Goal: Task Accomplishment & Management: Complete application form

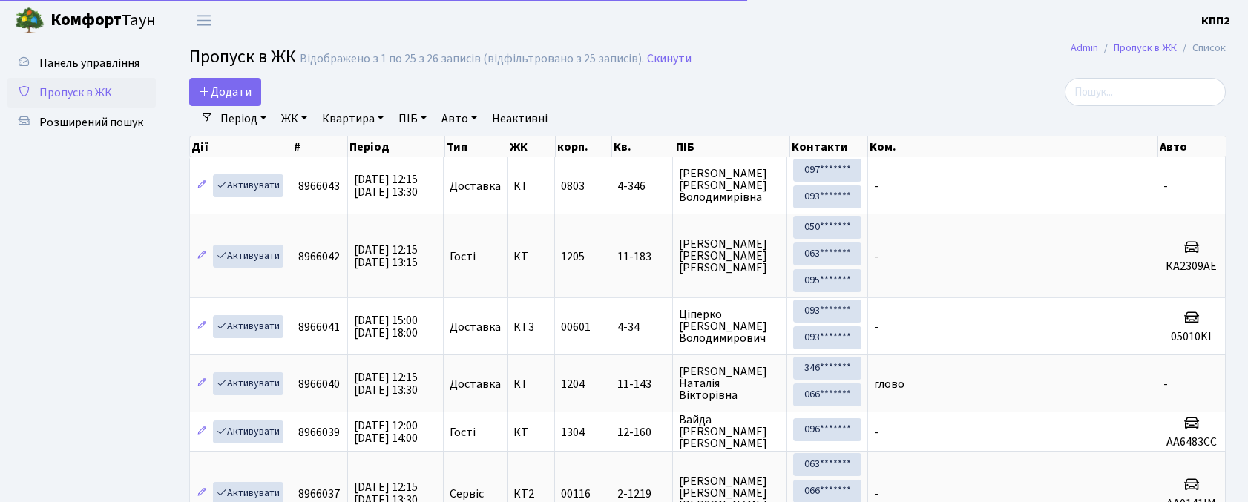
select select "25"
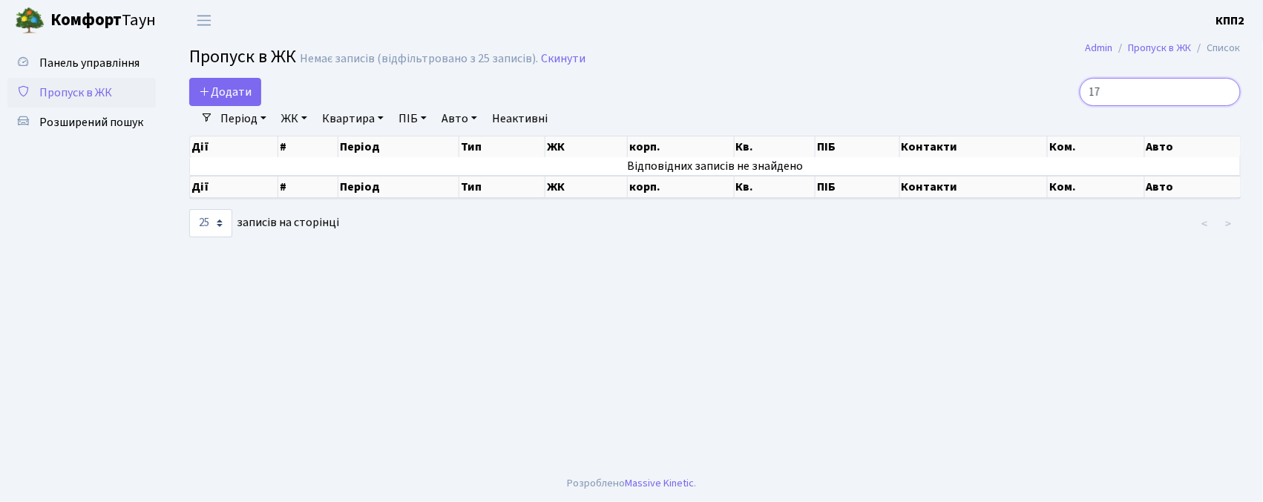
type input "1"
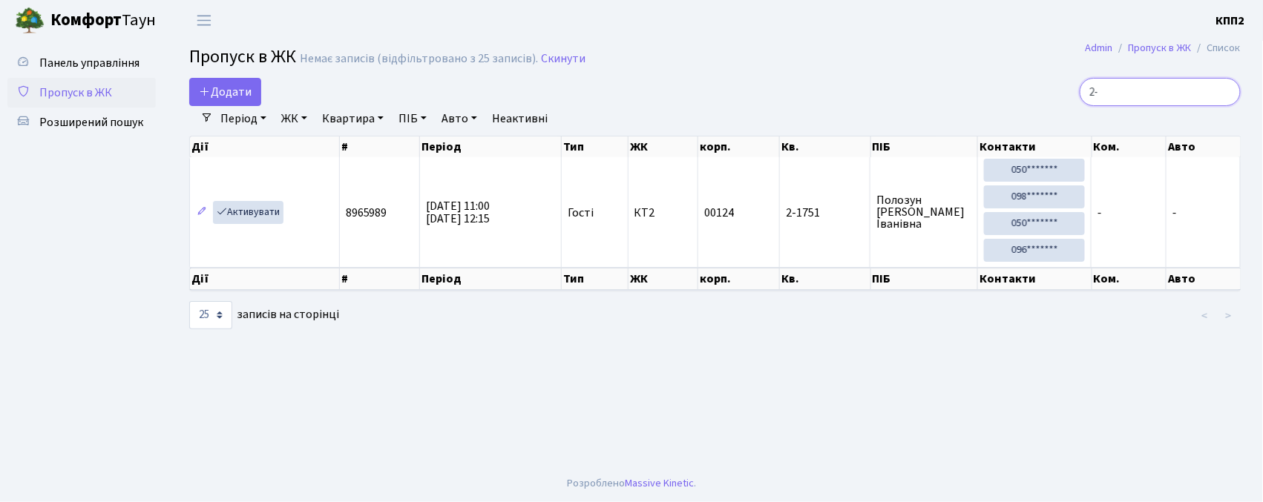
type input "2"
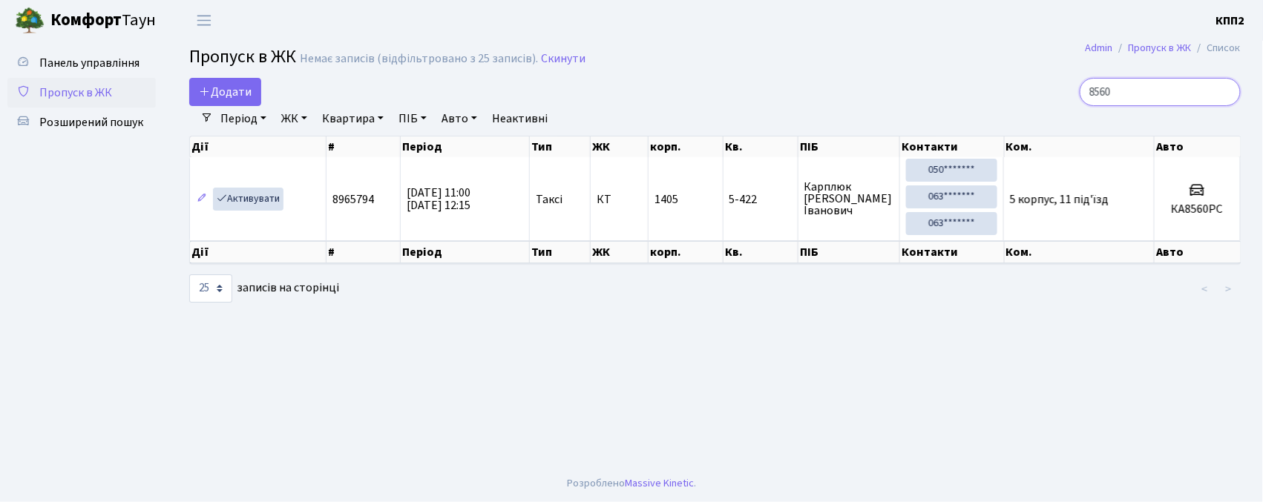
type input "8560"
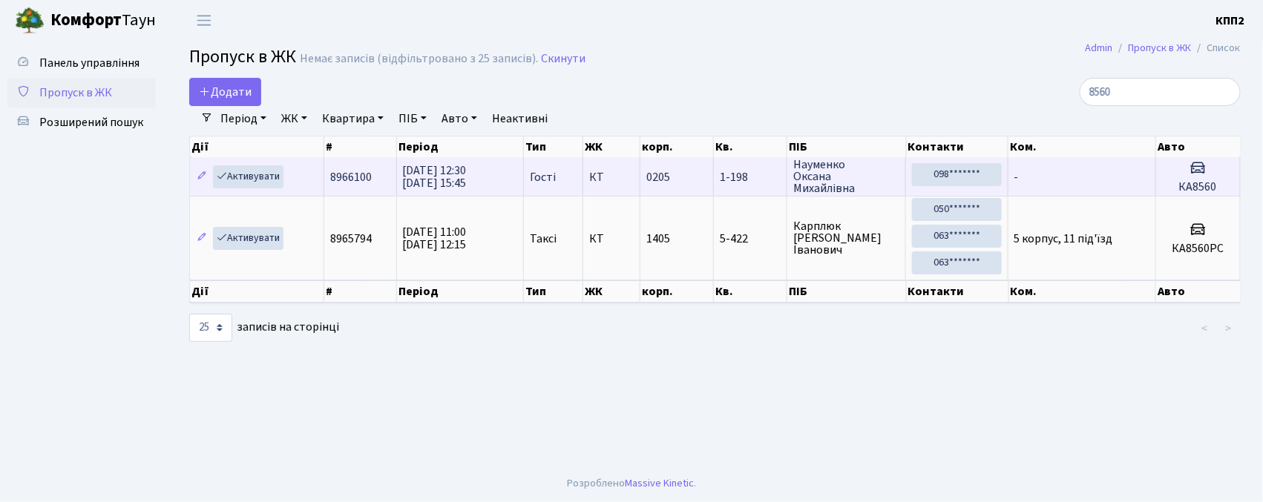
click at [1113, 165] on td "-" at bounding box center [1082, 176] width 148 height 39
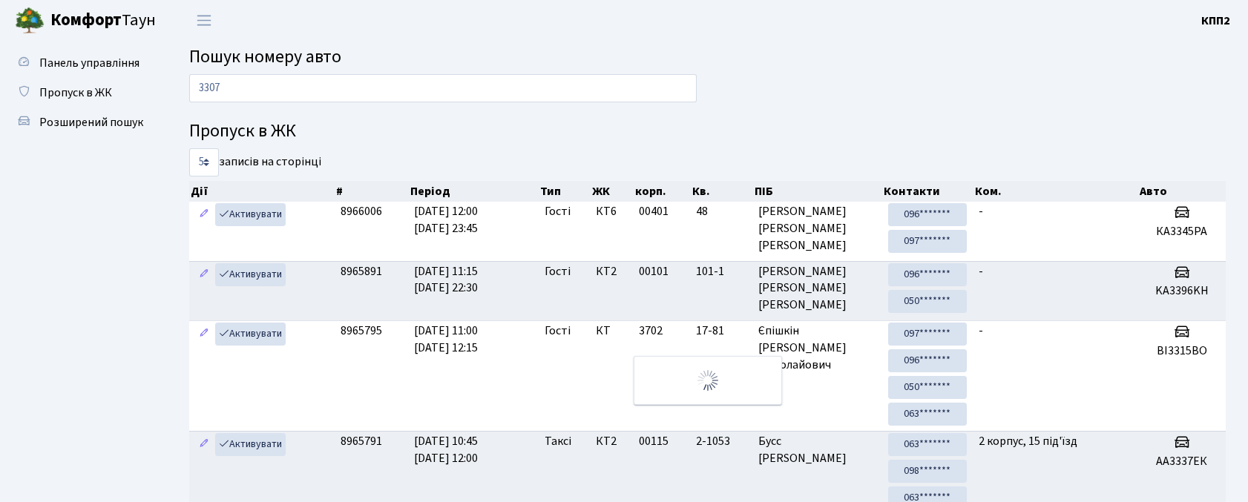
scroll to position [53, 0]
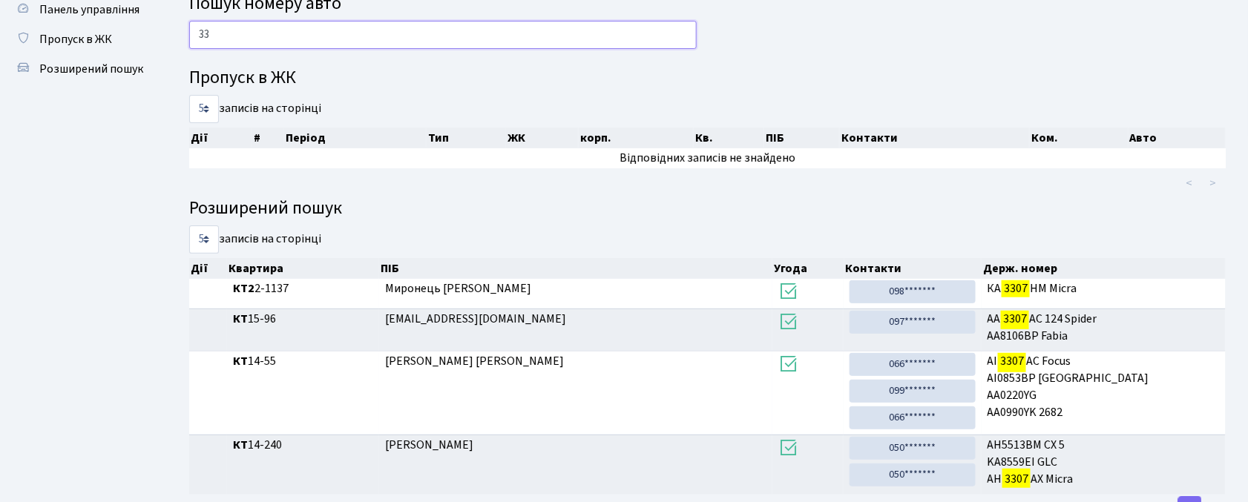
type input "3"
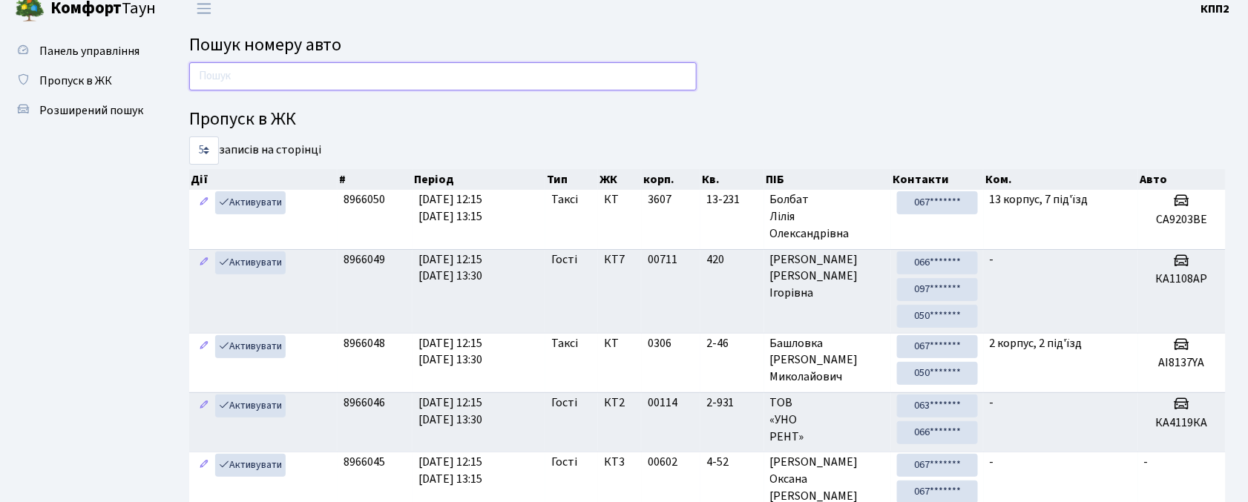
scroll to position [0, 0]
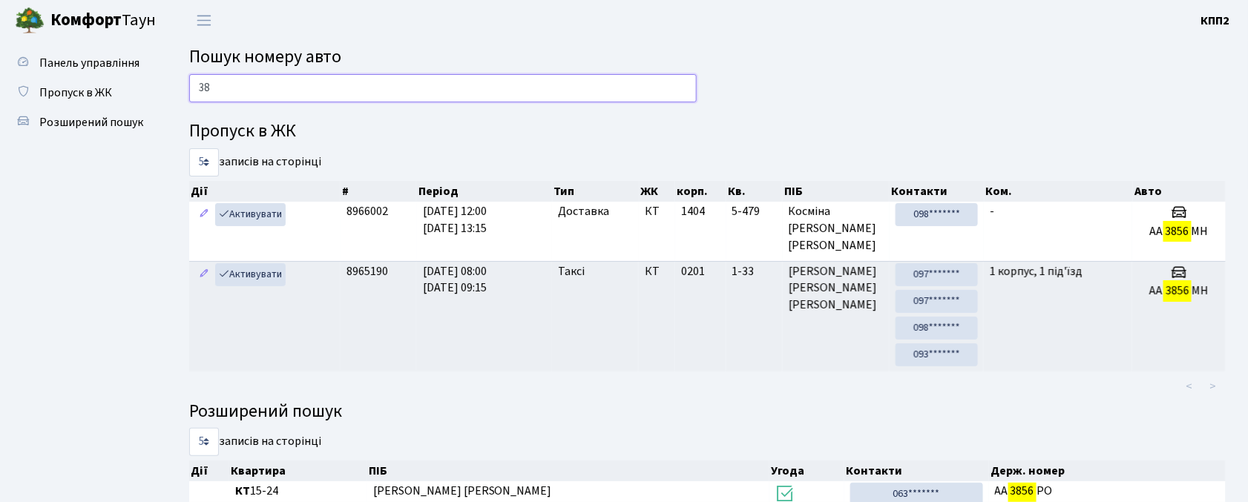
type input "3"
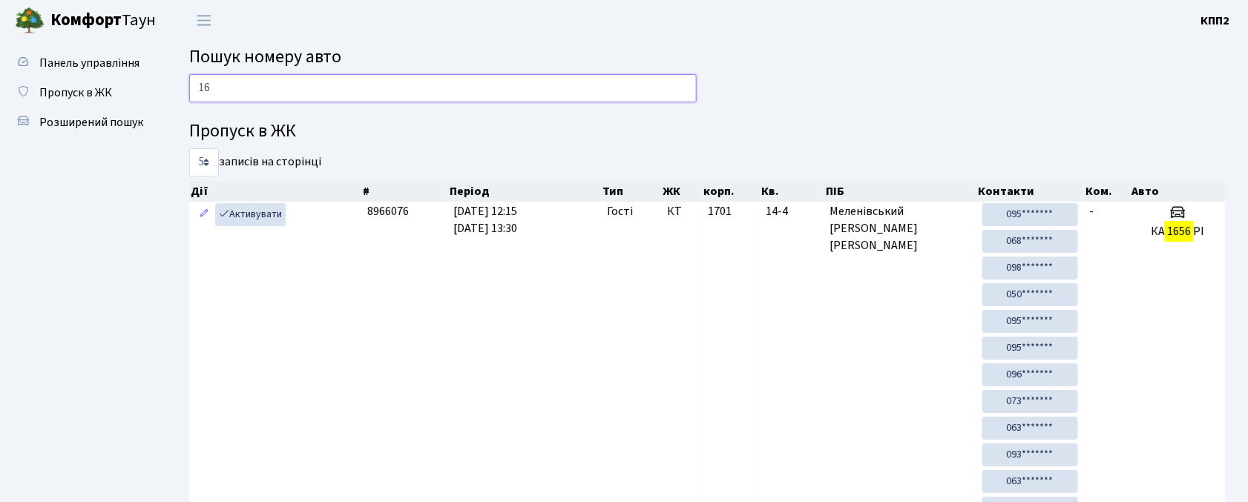
type input "1"
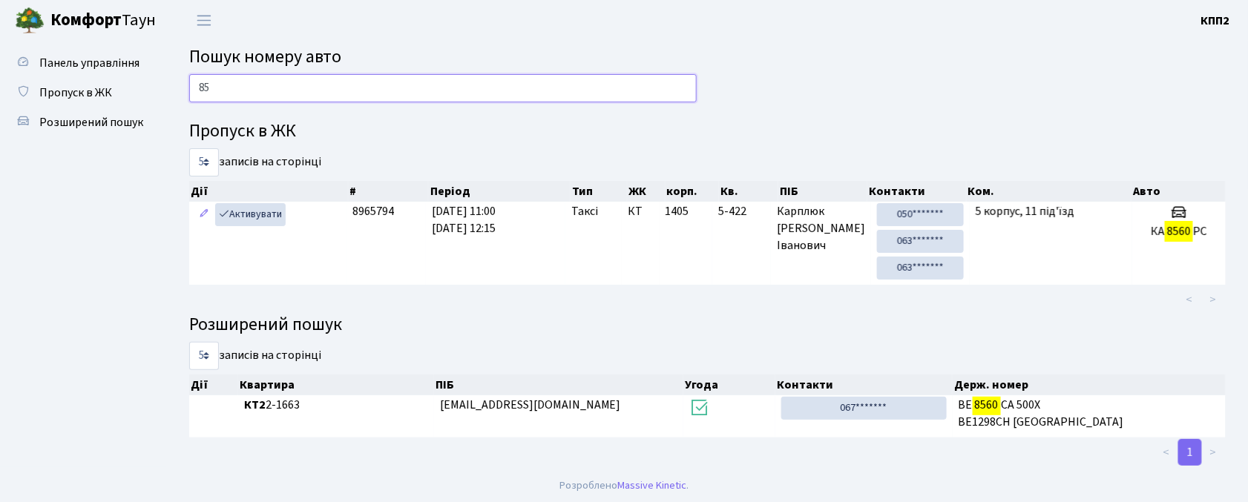
type input "8"
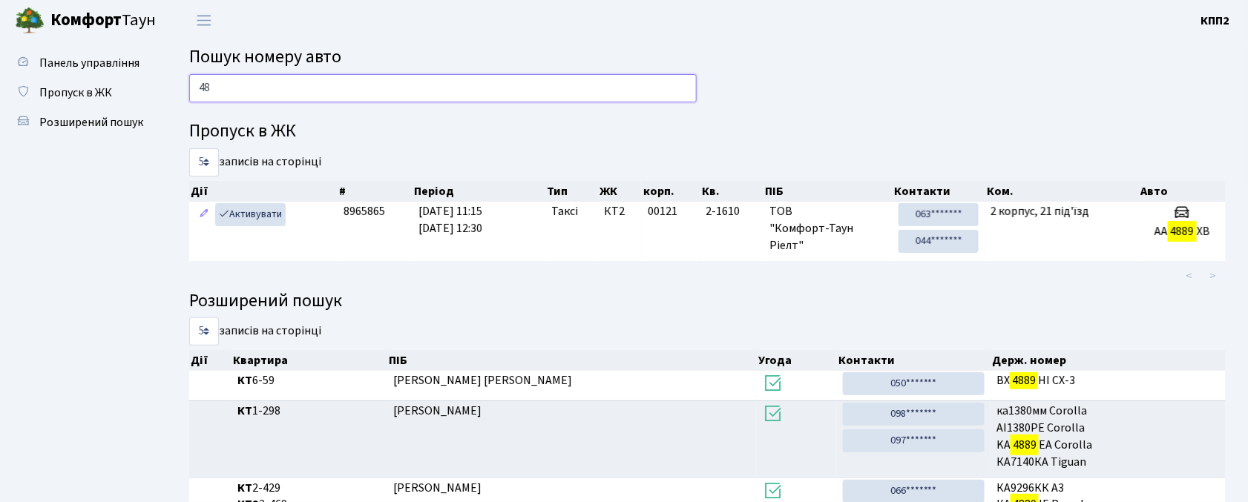
type input "4"
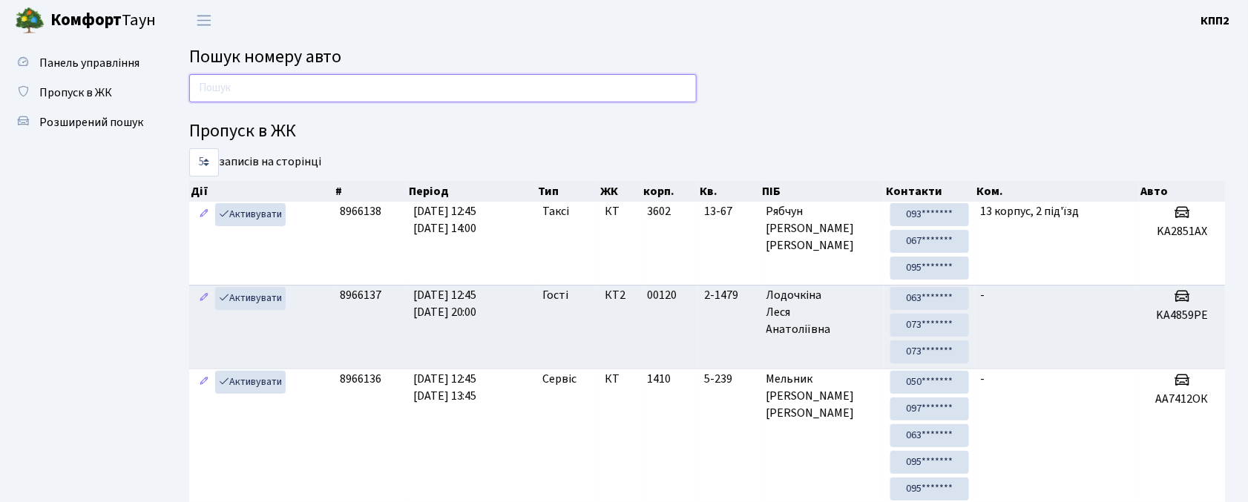
type input "7"
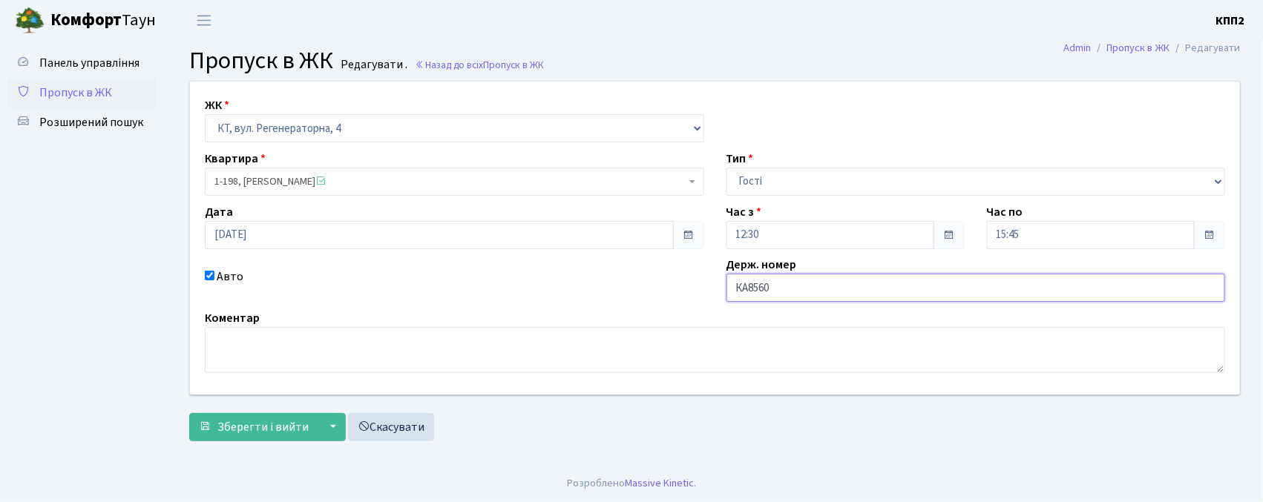
click at [790, 289] on input "КА8560" at bounding box center [975, 288] width 499 height 28
type input "КА8560ІВ"
click at [289, 428] on span "Зберегти і вийти" at bounding box center [262, 427] width 91 height 16
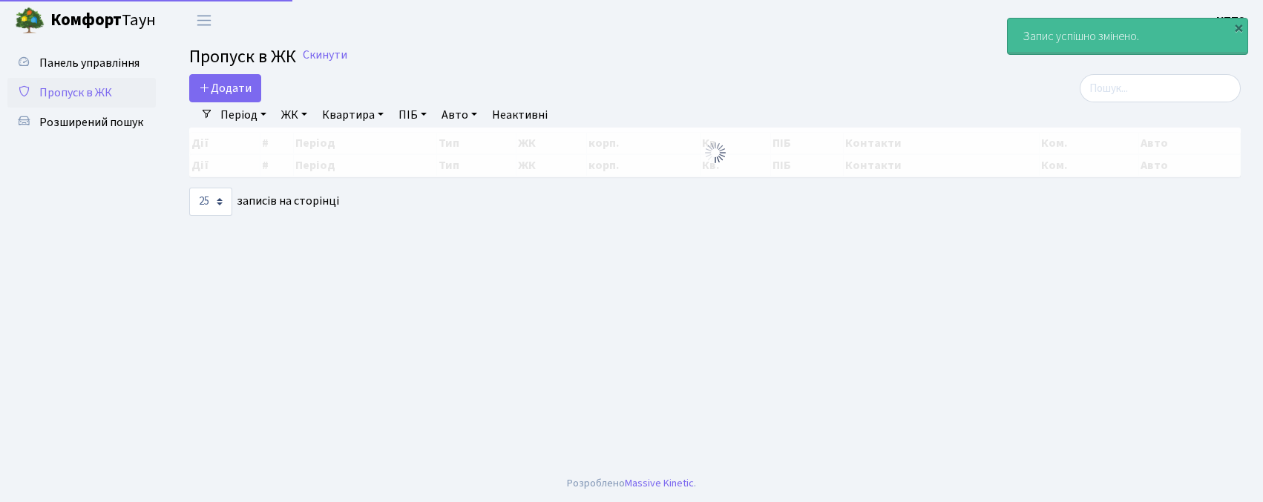
select select "25"
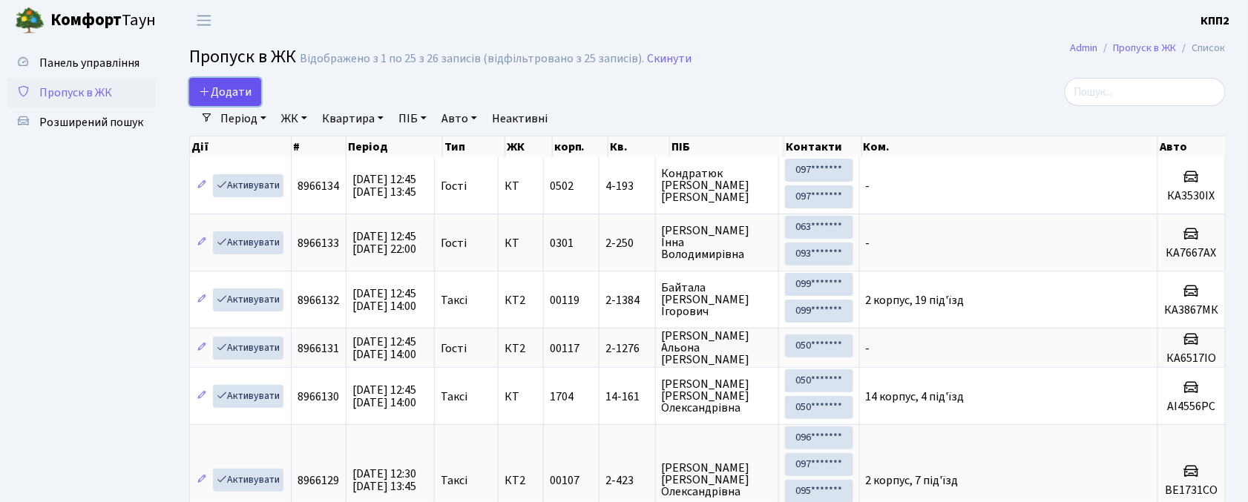
click at [243, 93] on span "Додати" at bounding box center [225, 92] width 53 height 16
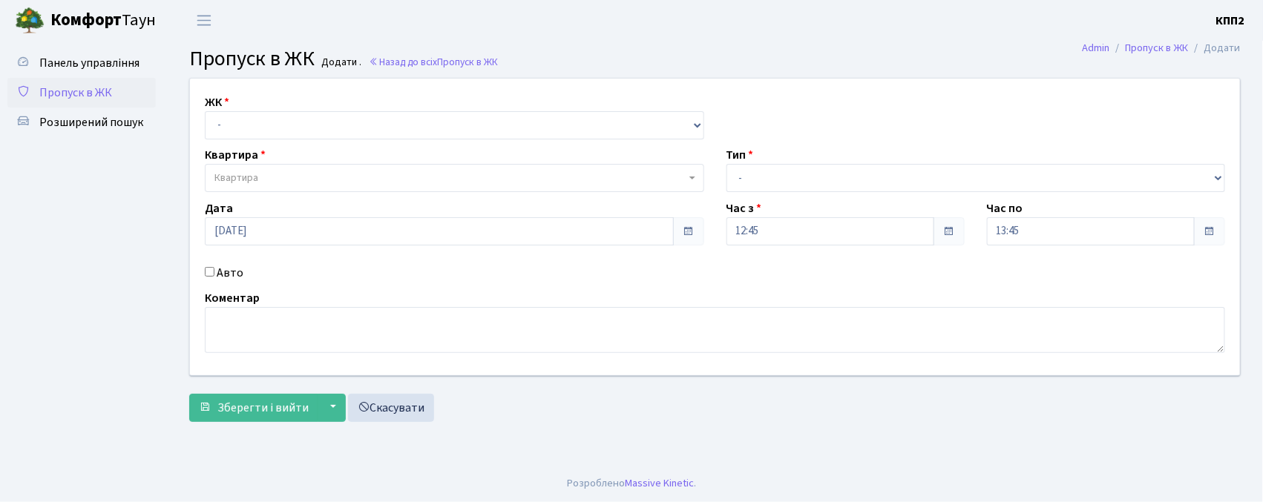
click at [214, 272] on input "Авто" at bounding box center [210, 272] width 10 height 10
checkbox input "true"
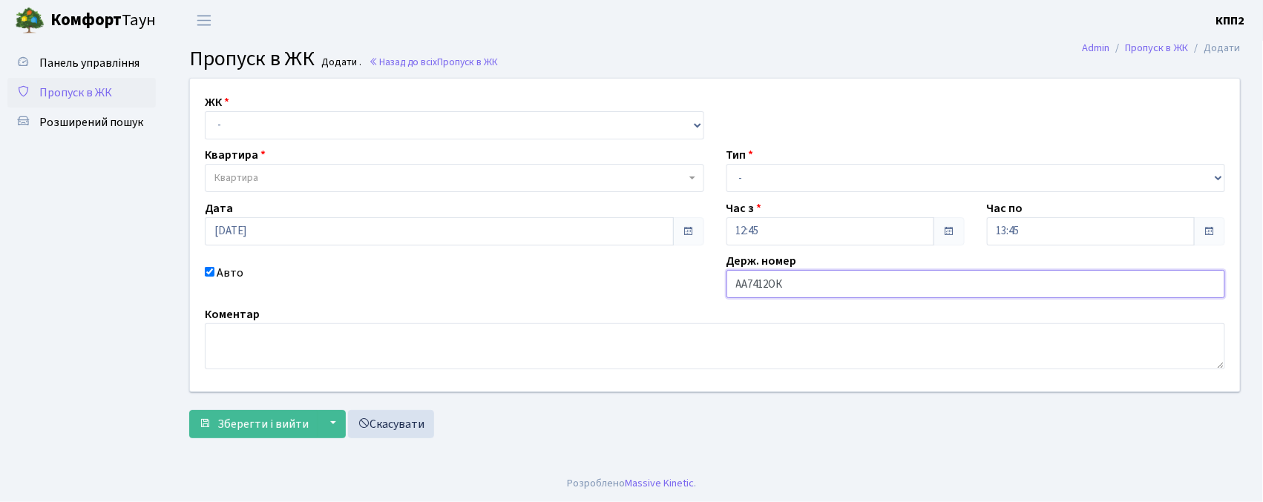
type input "АА7412ОК"
click at [233, 105] on div "ЖК - КТ, вул. Регенераторна, 4 КТ2, просп. Соборності, 17 КТ3, вул. Березнева, …" at bounding box center [455, 116] width 522 height 46
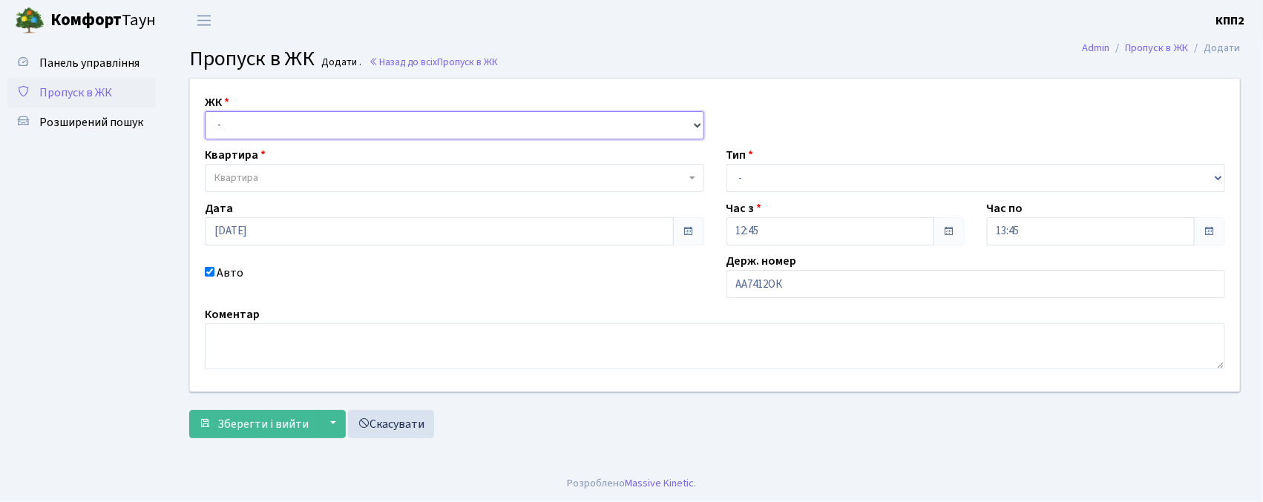
click at [238, 122] on select "- КТ, вул. Регенераторна, 4 КТ2, просп. Соборності, 17 КТ3, вул. Березнева, 16 …" at bounding box center [454, 125] width 499 height 28
select select "271"
click at [205, 111] on select "- КТ, вул. Регенераторна, 4 КТ2, просп. Соборності, 17 КТ3, вул. Березнева, 16 …" at bounding box center [454, 125] width 499 height 28
select select
click at [244, 174] on span "Квартира" at bounding box center [236, 178] width 44 height 15
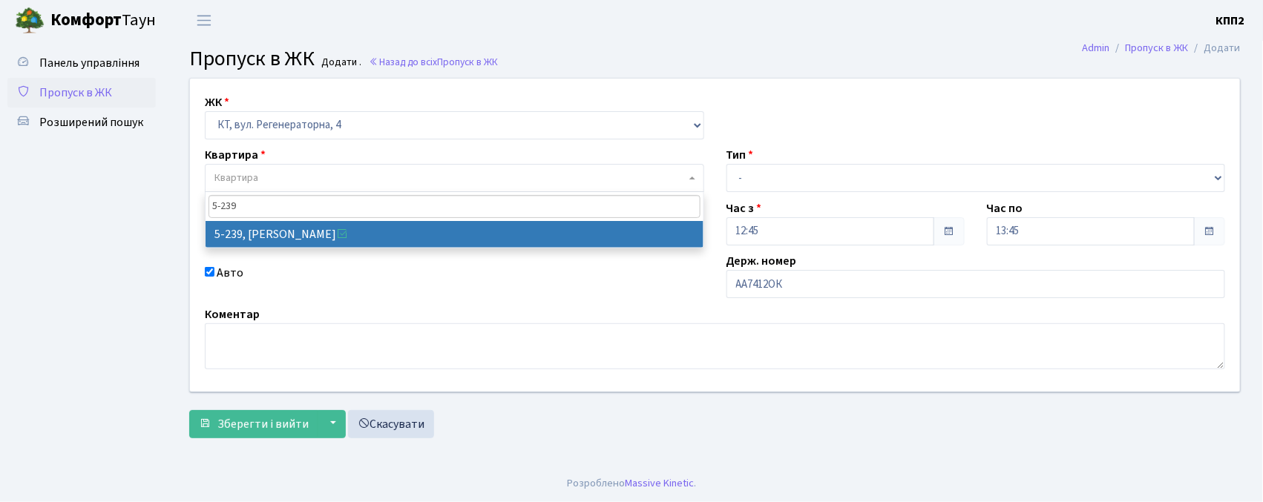
type input "5-239"
select select "2317"
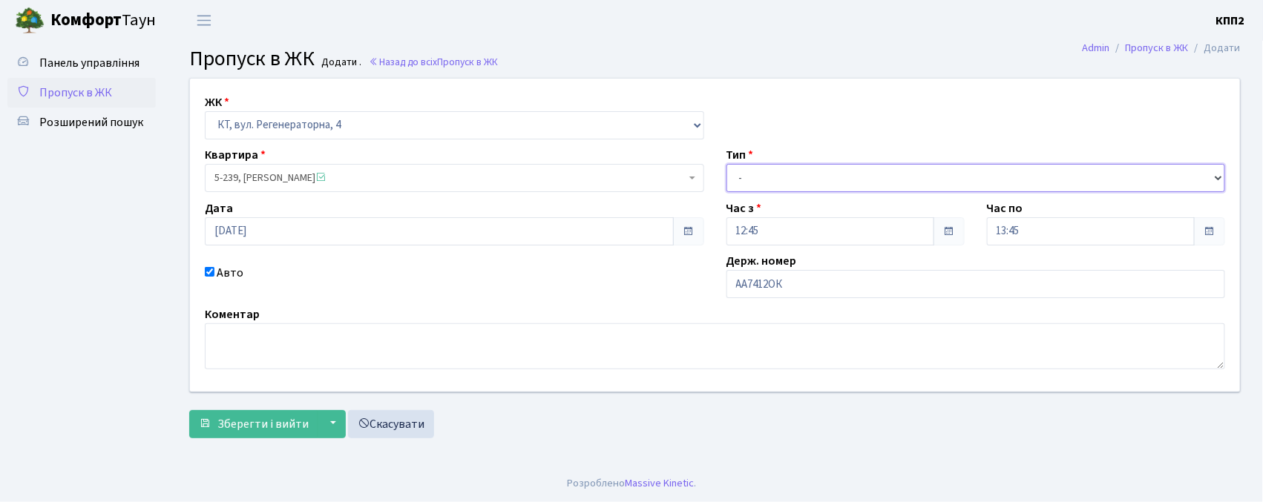
click at [769, 176] on select "- Доставка Таксі Гості Сервіс" at bounding box center [975, 178] width 499 height 28
select select "18"
click at [726, 164] on select "- Доставка Таксі Гості Сервіс" at bounding box center [975, 178] width 499 height 28
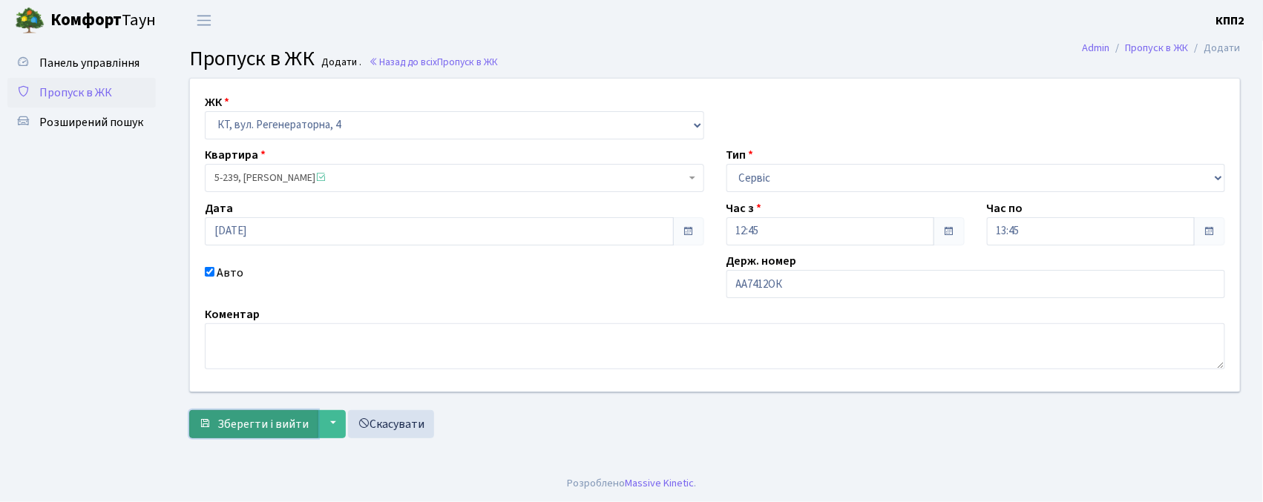
click at [253, 426] on span "Зберегти і вийти" at bounding box center [262, 424] width 91 height 16
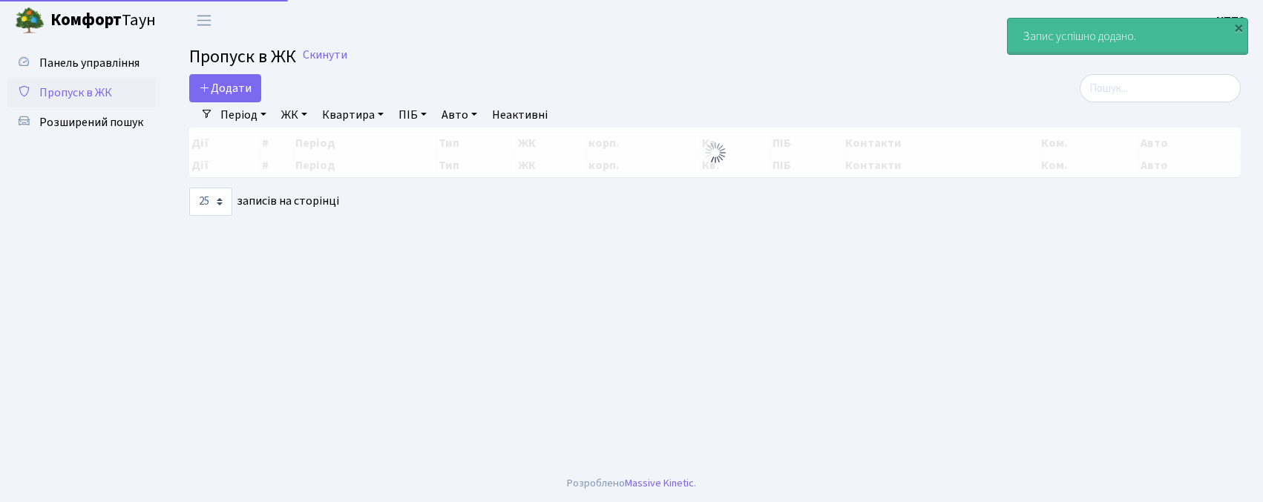
select select "25"
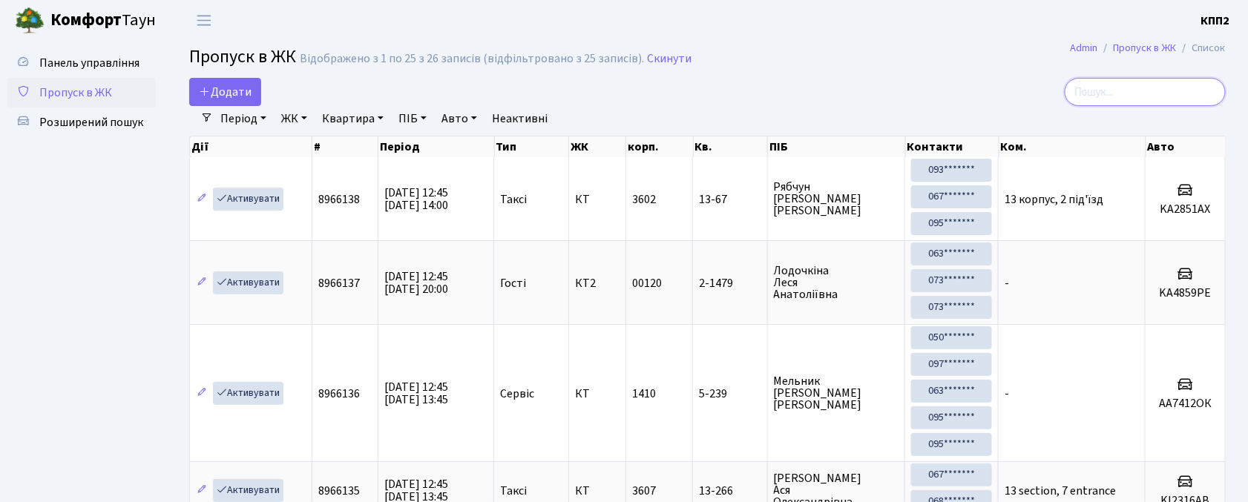
click at [1131, 92] on input "search" at bounding box center [1145, 92] width 161 height 28
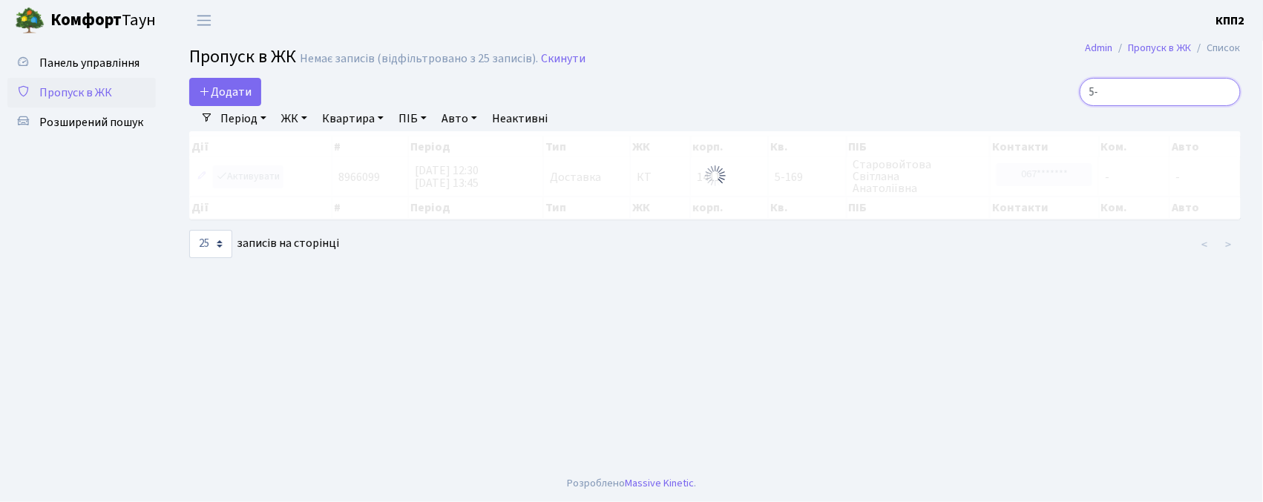
type input "5"
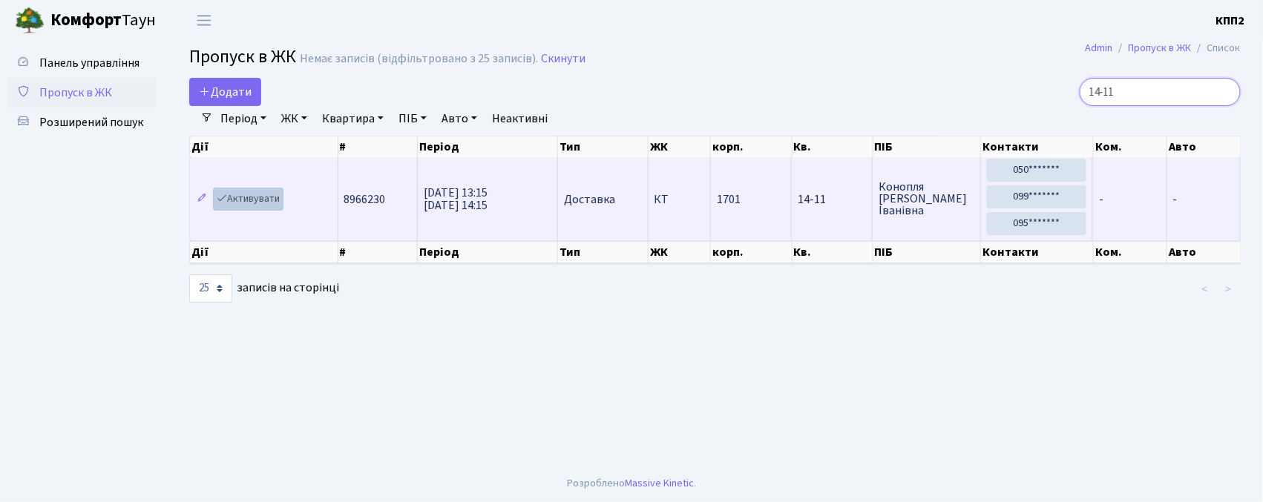
type input "14-11"
click at [269, 206] on link "Активувати" at bounding box center [248, 199] width 70 height 23
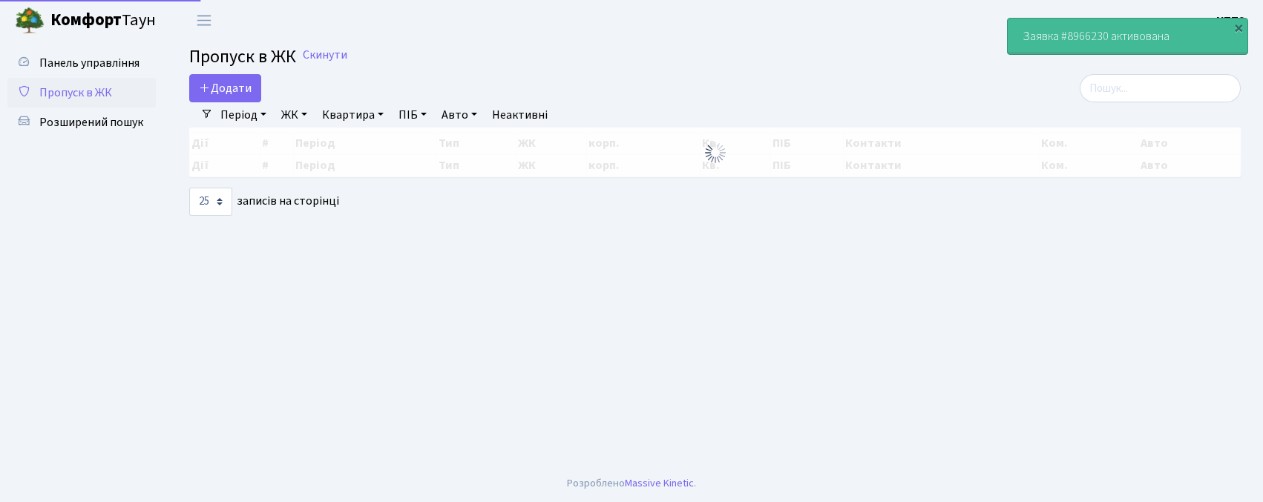
select select "25"
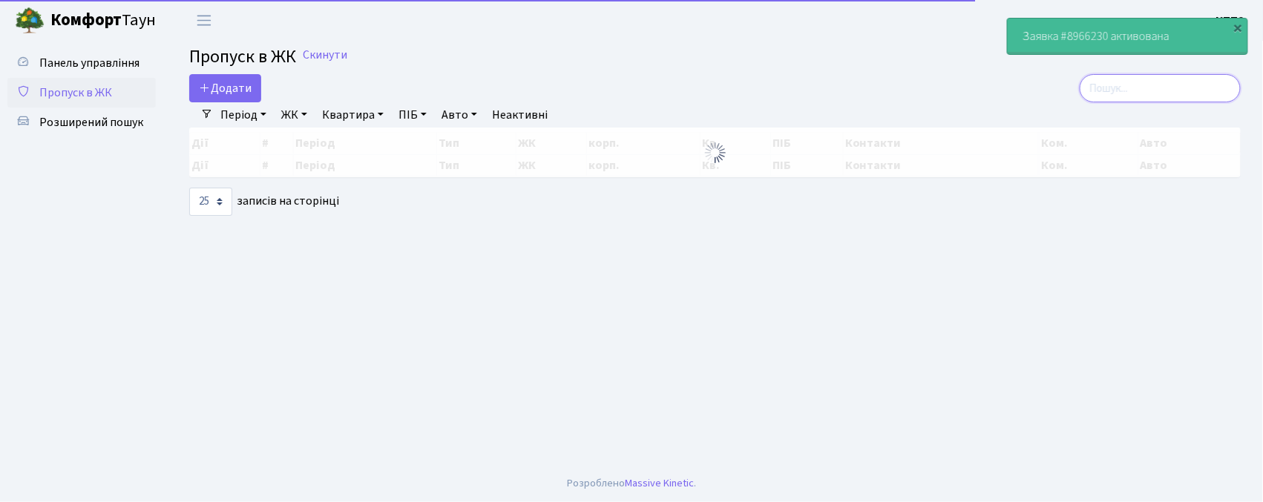
click at [1146, 87] on input "search" at bounding box center [1160, 88] width 161 height 28
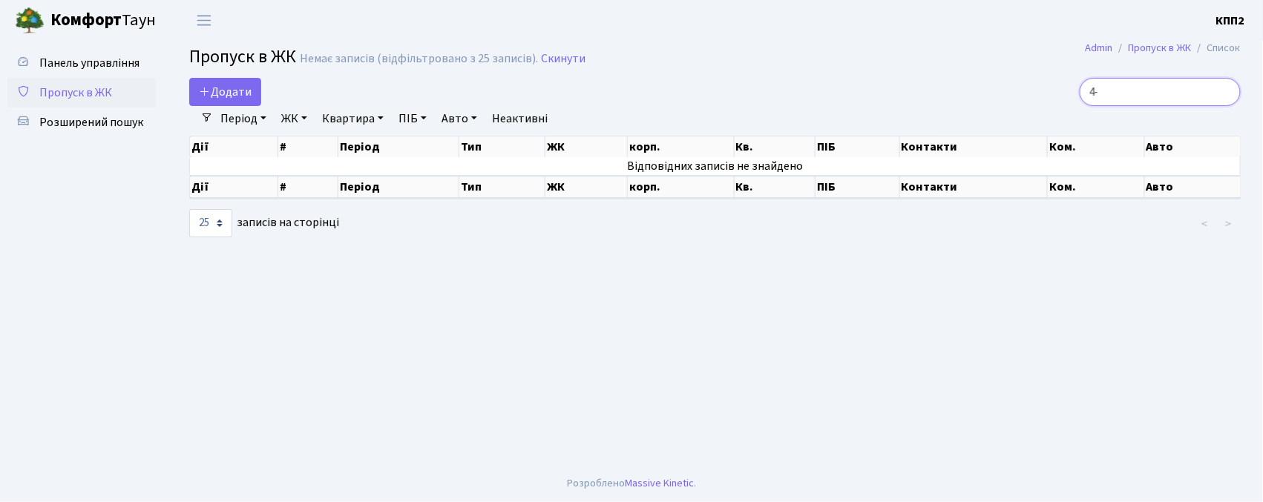
type input "4"
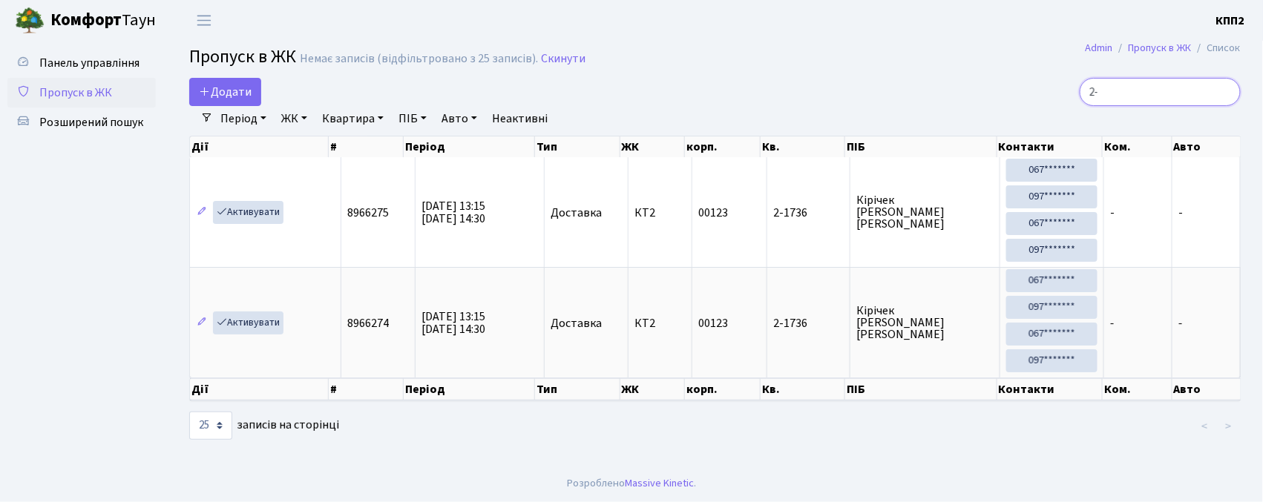
type input "2"
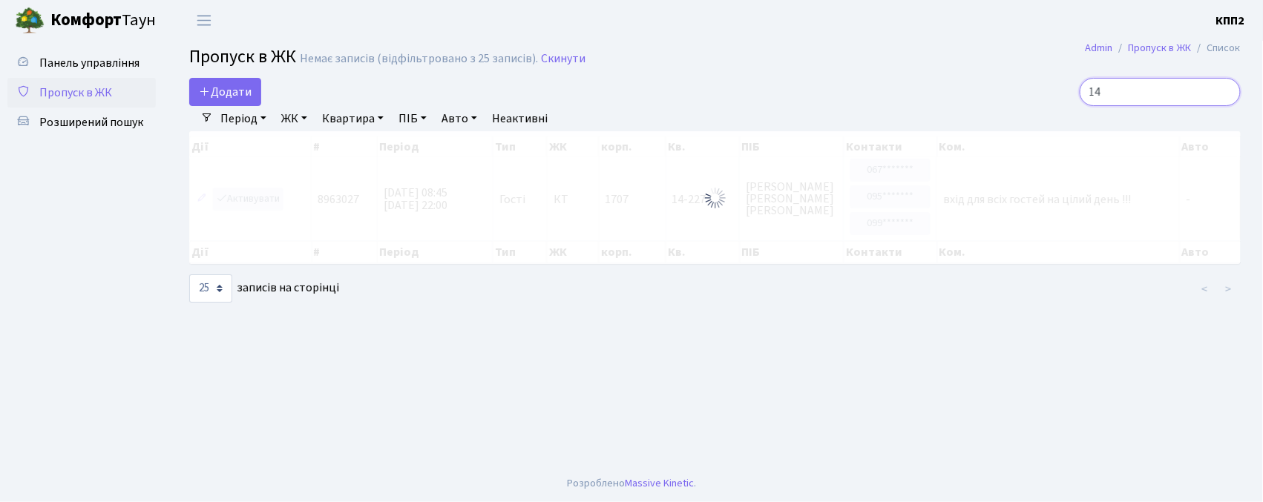
type input "1"
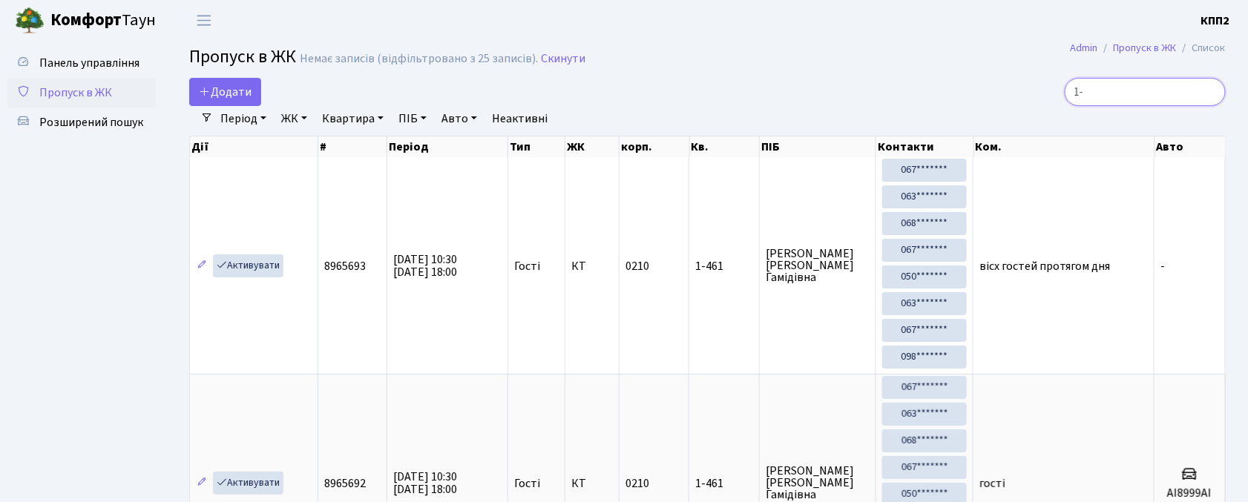
type input "1"
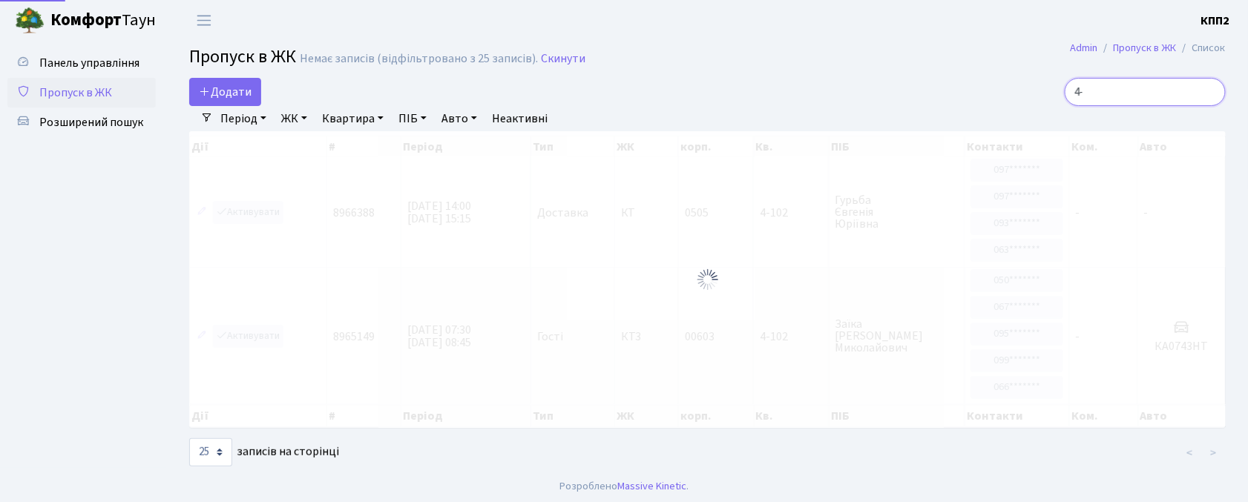
type input "4"
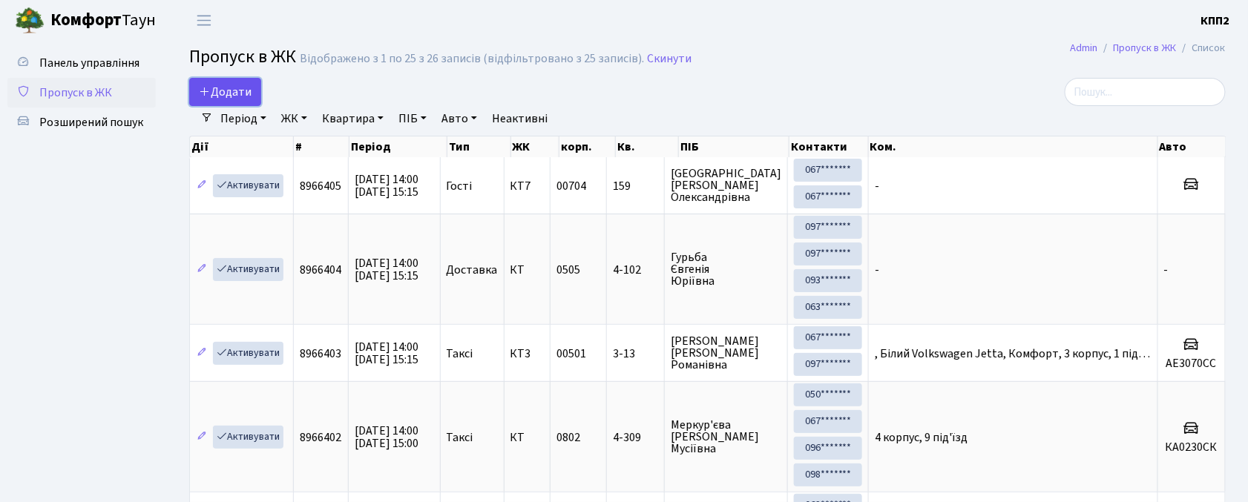
click at [220, 88] on span "Додати" at bounding box center [225, 92] width 53 height 16
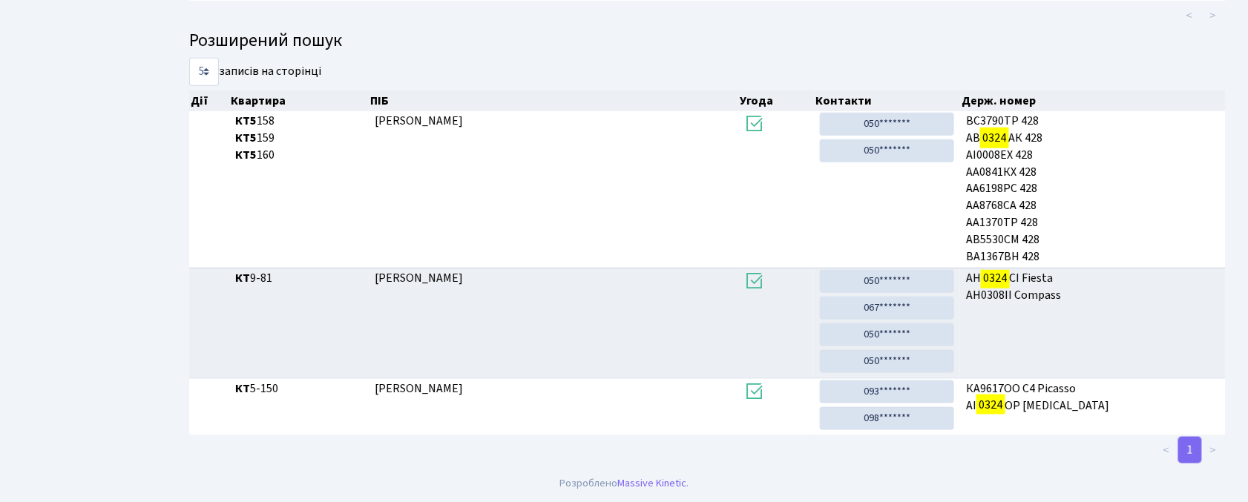
scroll to position [80, 0]
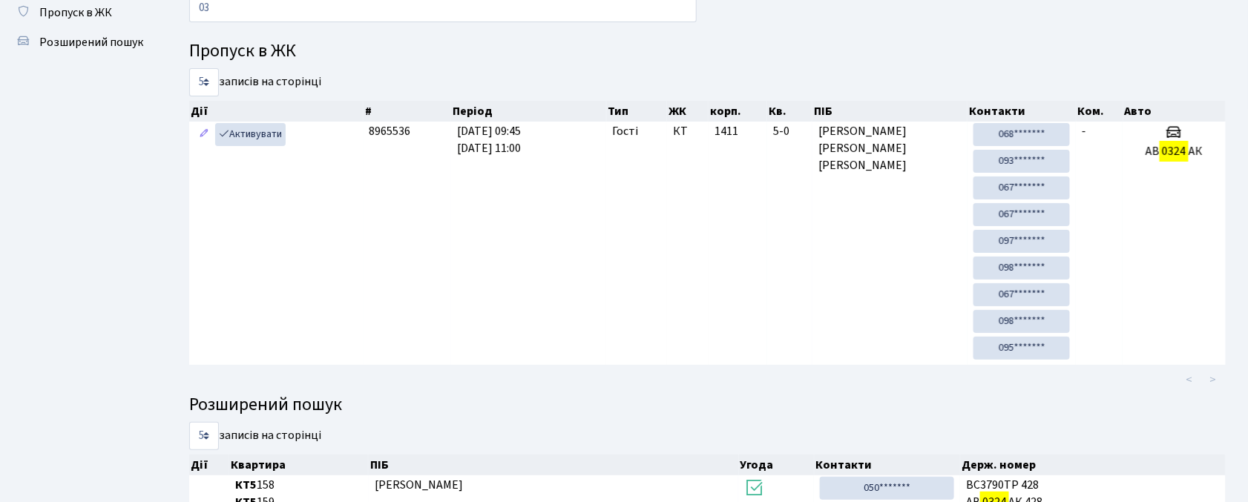
type input "0"
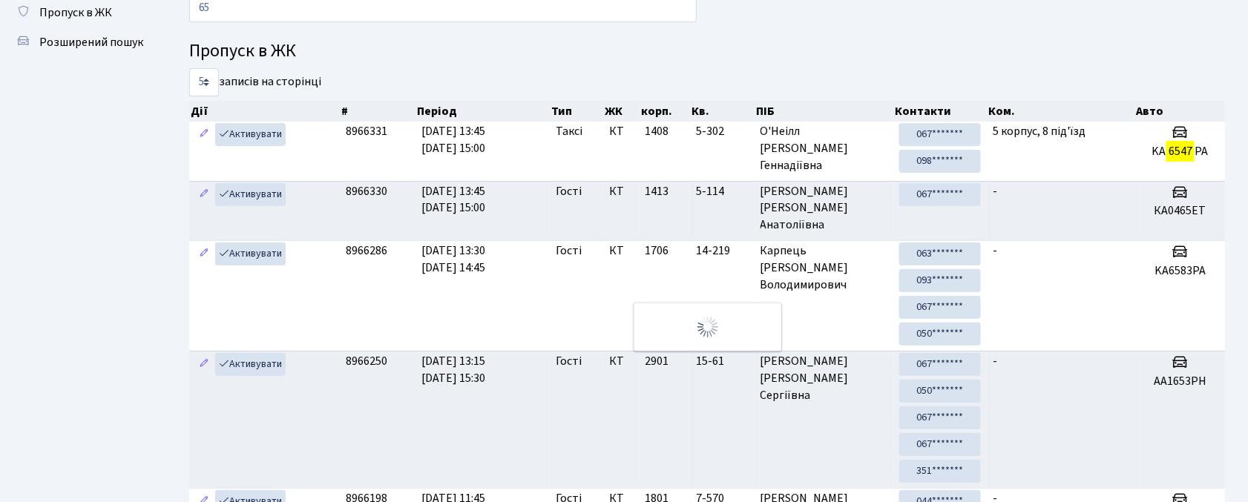
type input "6"
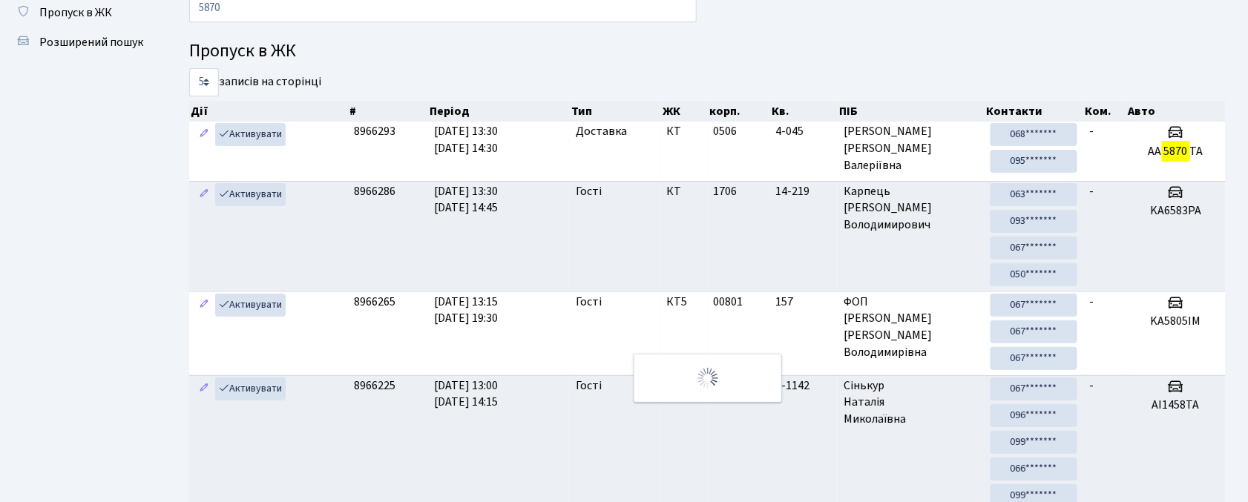
scroll to position [0, 0]
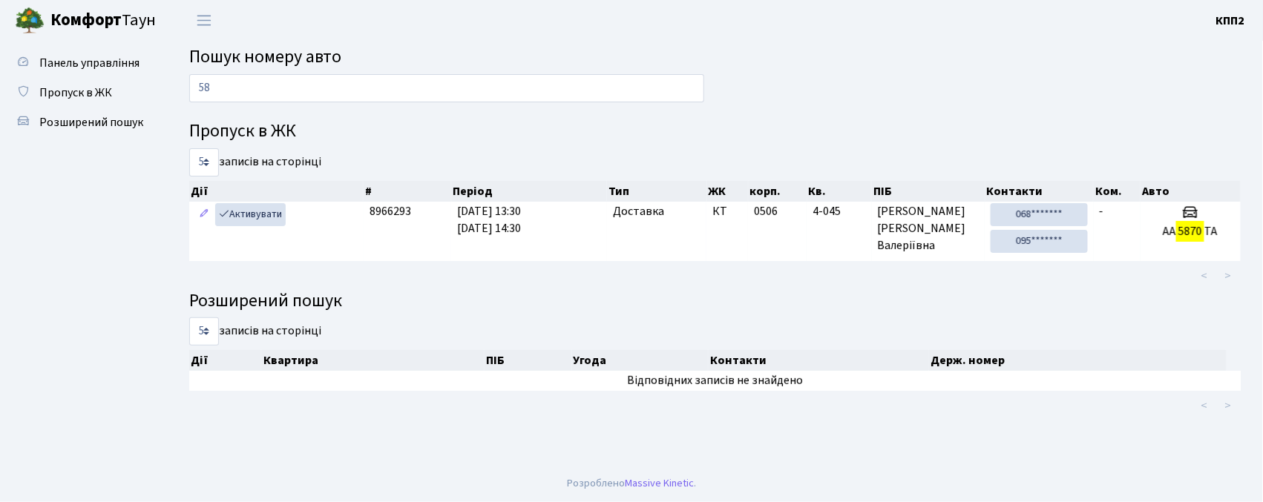
type input "5"
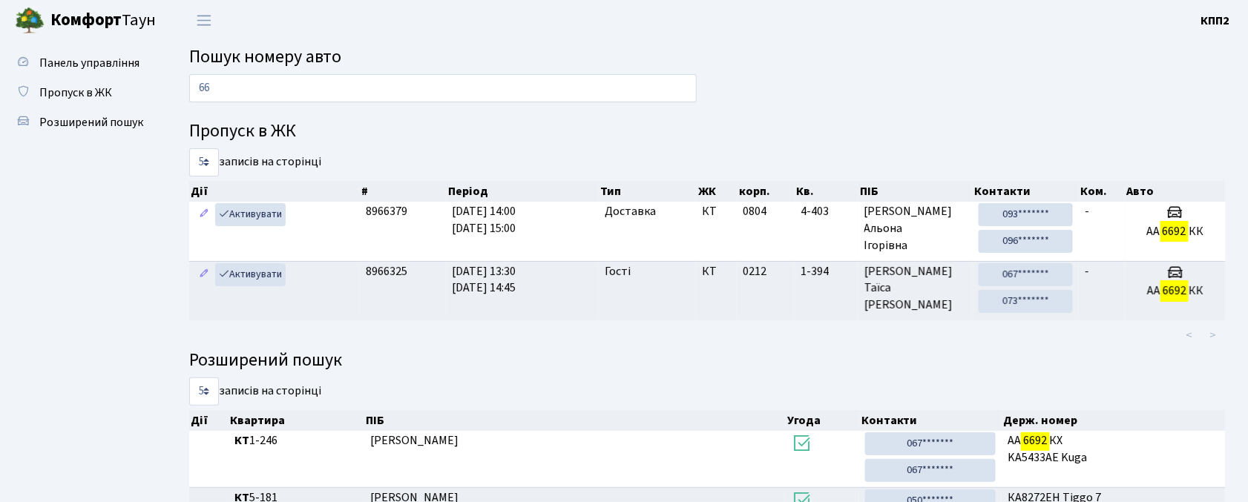
type input "6"
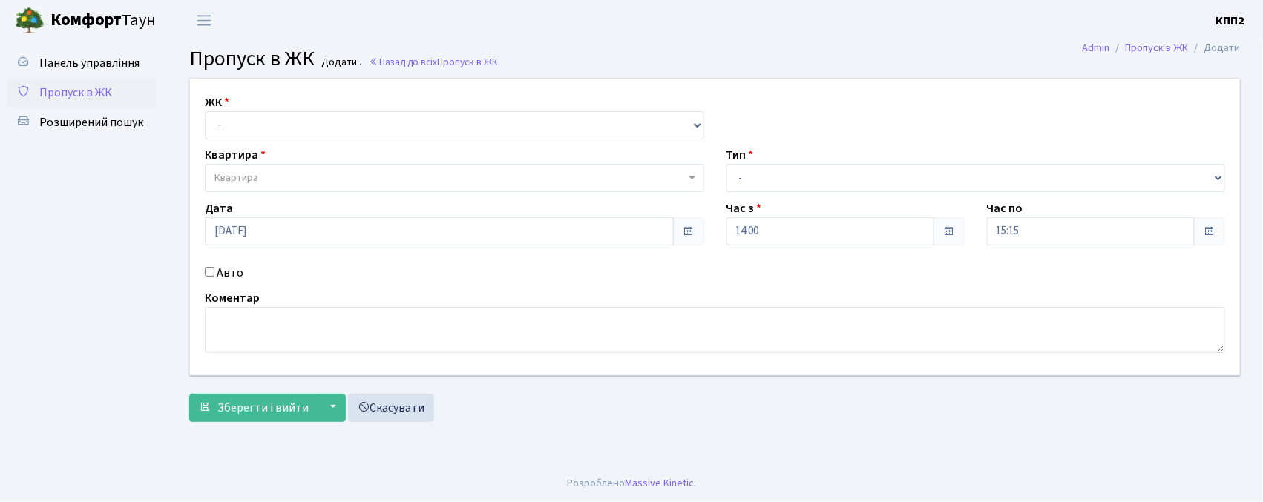
drag, startPoint x: 0, startPoint y: 0, endPoint x: 315, endPoint y: 120, distance: 336.8
click at [315, 119] on div "ЖК - КТ, вул. Регенераторна, 4 КТ2, просп. Соборності, 17 КТ3, вул. Березнева, …" at bounding box center [455, 116] width 522 height 46
click at [315, 137] on select "- КТ, вул. Регенераторна, 4 КТ2, просп. Соборності, 17 КТ3, вул. Березнева, 16 …" at bounding box center [454, 125] width 499 height 28
select select "271"
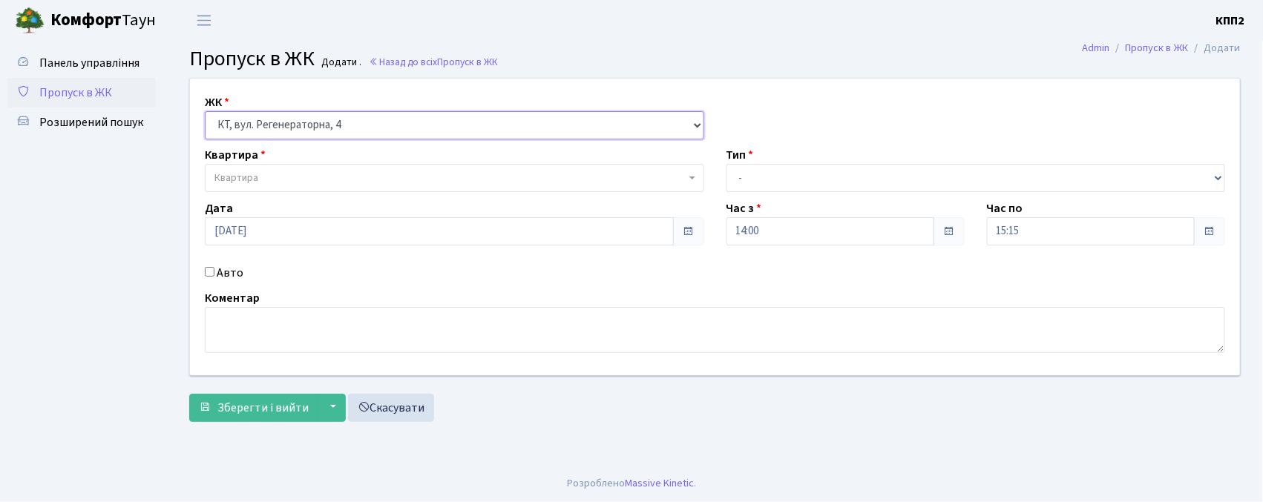
click at [205, 111] on select "- КТ, вул. Регенераторна, 4 КТ2, просп. Соборності, 17 КТ3, вул. Березнева, 16 …" at bounding box center [454, 125] width 499 height 28
select select
click at [324, 174] on span "Квартира" at bounding box center [449, 178] width 471 height 15
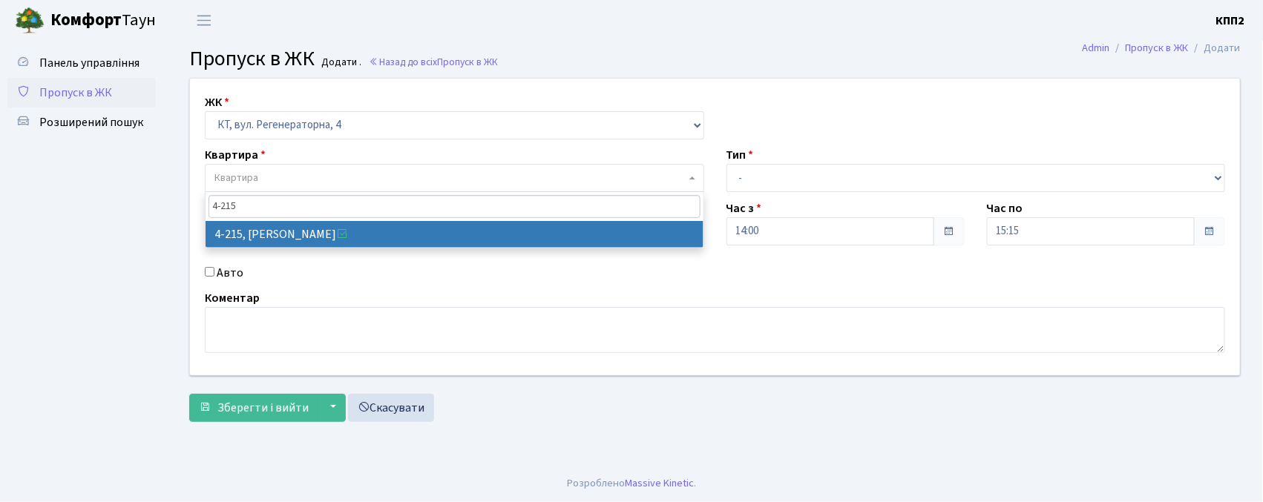
type input "4-215"
select select "1077"
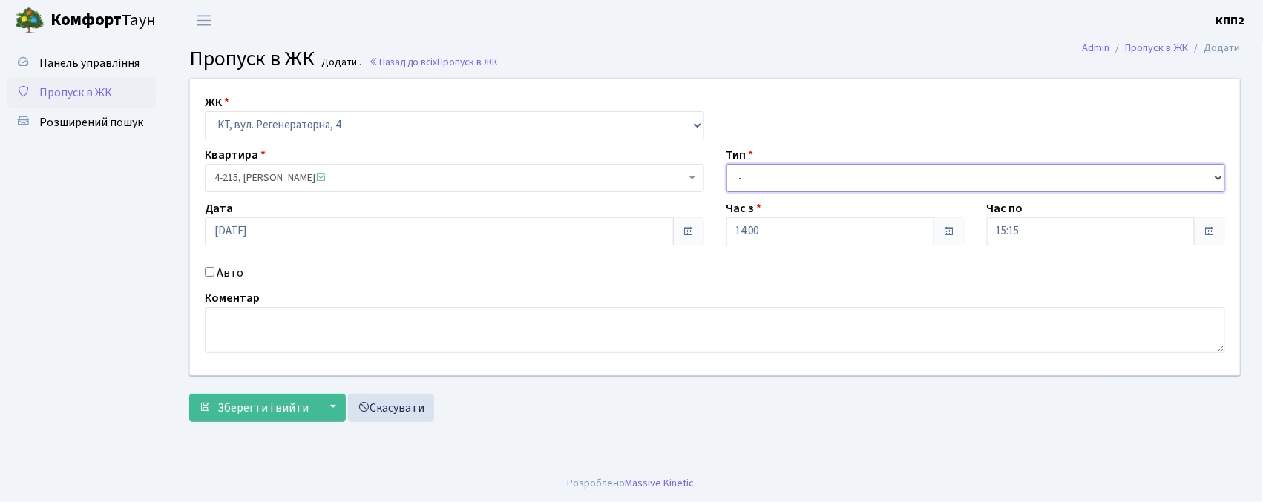
click at [826, 186] on select "- Доставка Таксі Гості Сервіс" at bounding box center [975, 178] width 499 height 28
select select "1"
click at [726, 164] on select "- Доставка Таксі Гості Сервіс" at bounding box center [975, 178] width 499 height 28
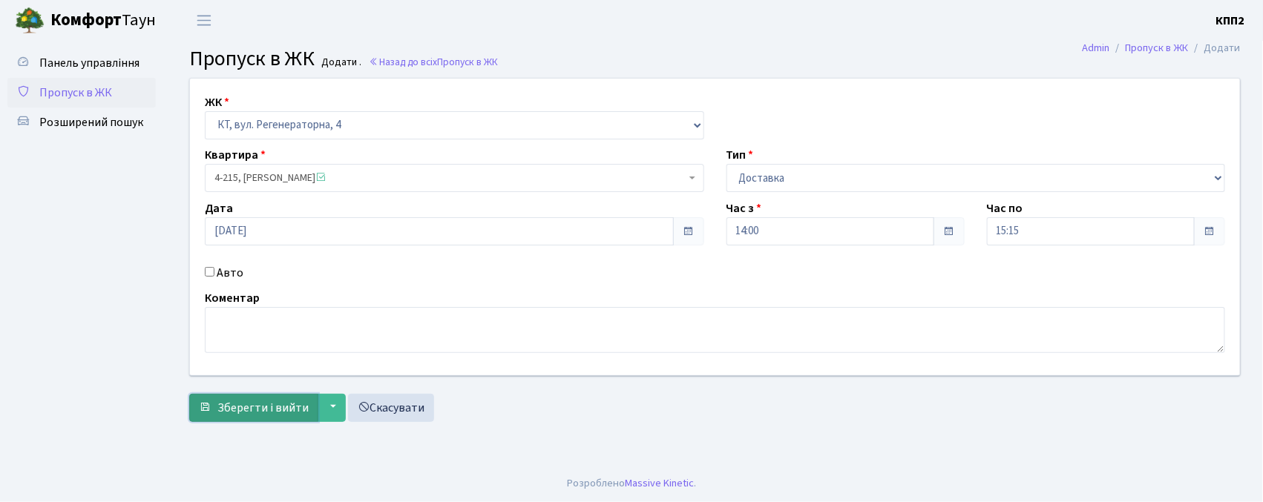
click at [217, 410] on button "Зберегти і вийти" at bounding box center [253, 408] width 129 height 28
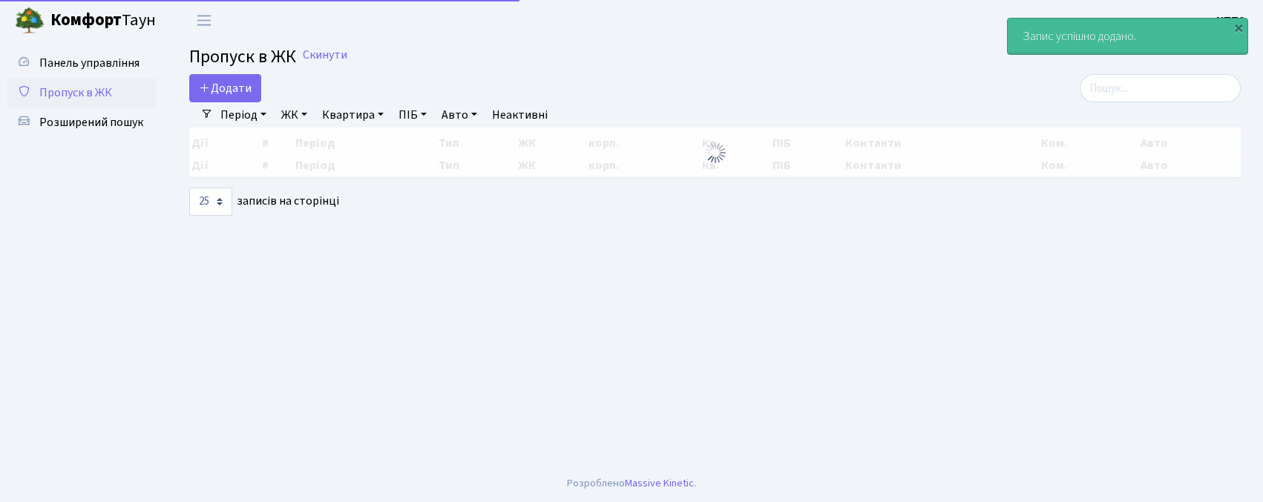
select select "25"
click at [1175, 93] on input "search" at bounding box center [1160, 88] width 161 height 28
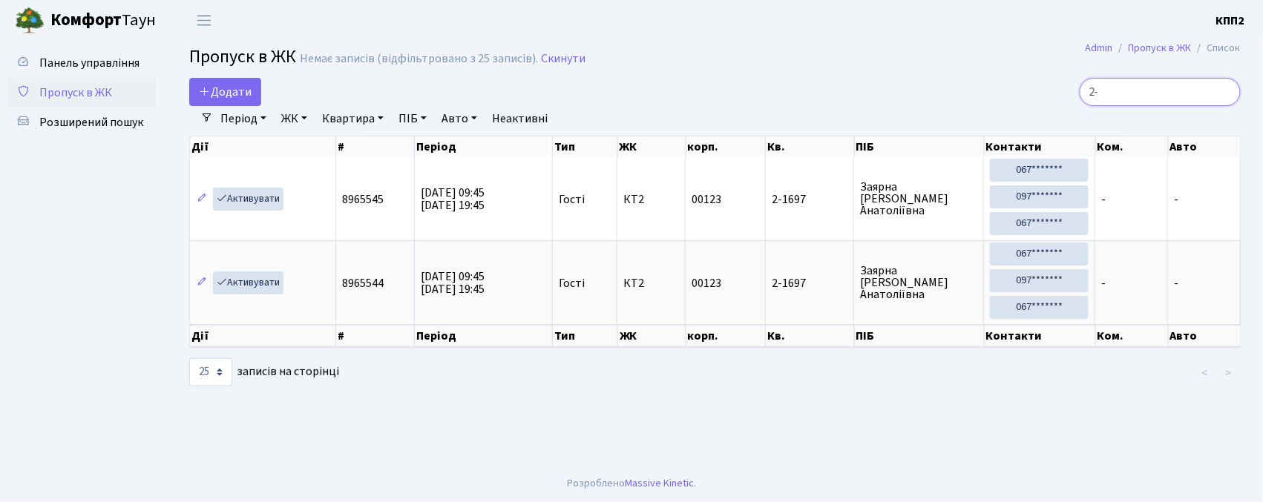
type input "2"
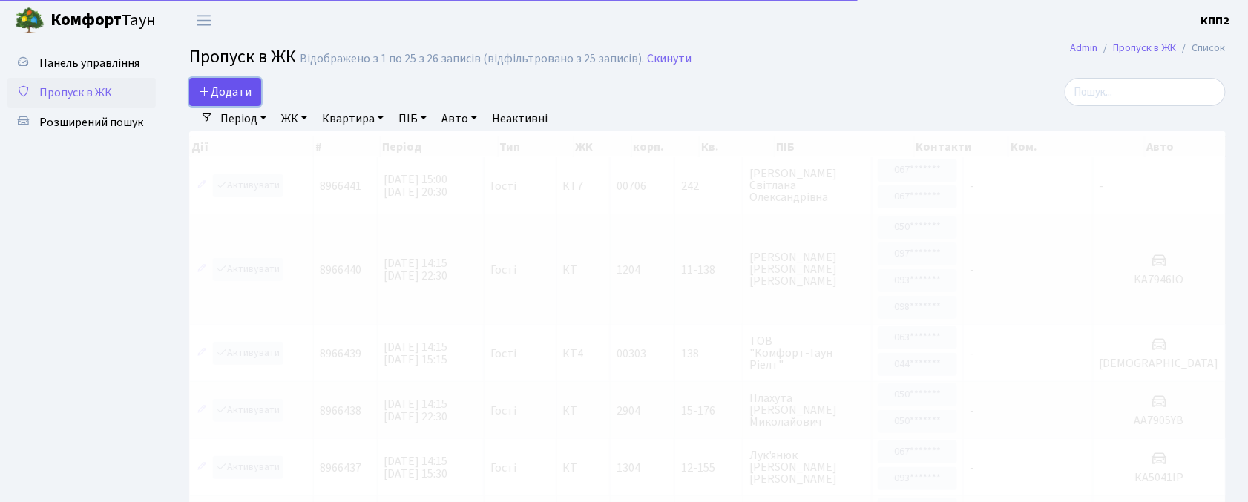
click at [220, 93] on span "Додати" at bounding box center [225, 92] width 53 height 16
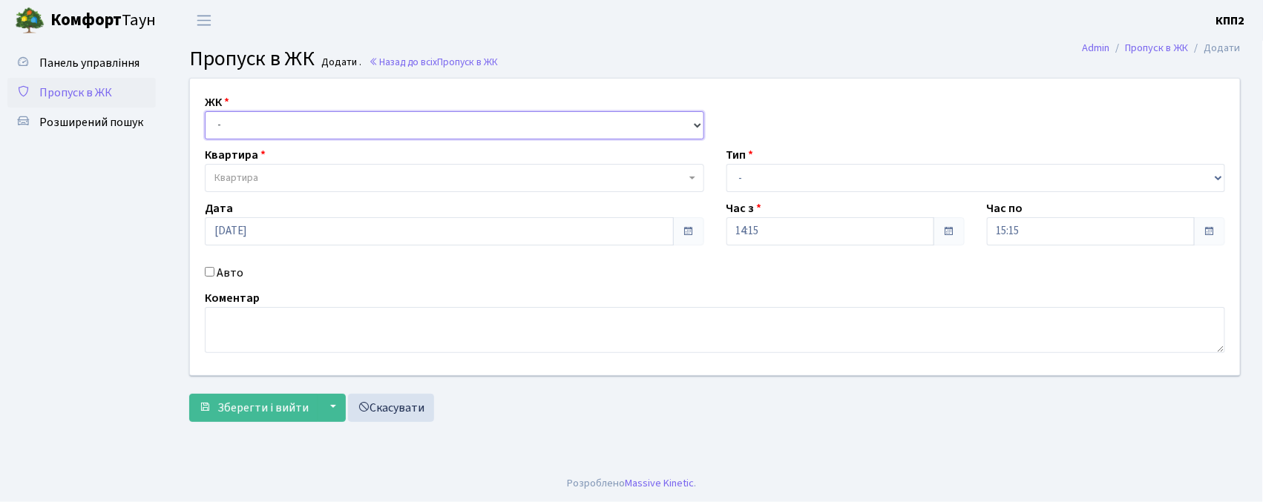
drag, startPoint x: 0, startPoint y: 0, endPoint x: 246, endPoint y: 138, distance: 282.4
click at [242, 126] on select "- КТ, вул. Регенераторна, 4 КТ2, просп. [STREET_ADDRESS] [STREET_ADDRESS] [PERS…" at bounding box center [454, 125] width 499 height 28
select select "271"
click at [205, 111] on select "- КТ, вул. Регенераторна, 4 КТ2, просп. [STREET_ADDRESS] [STREET_ADDRESS] [PERS…" at bounding box center [454, 125] width 499 height 28
select select
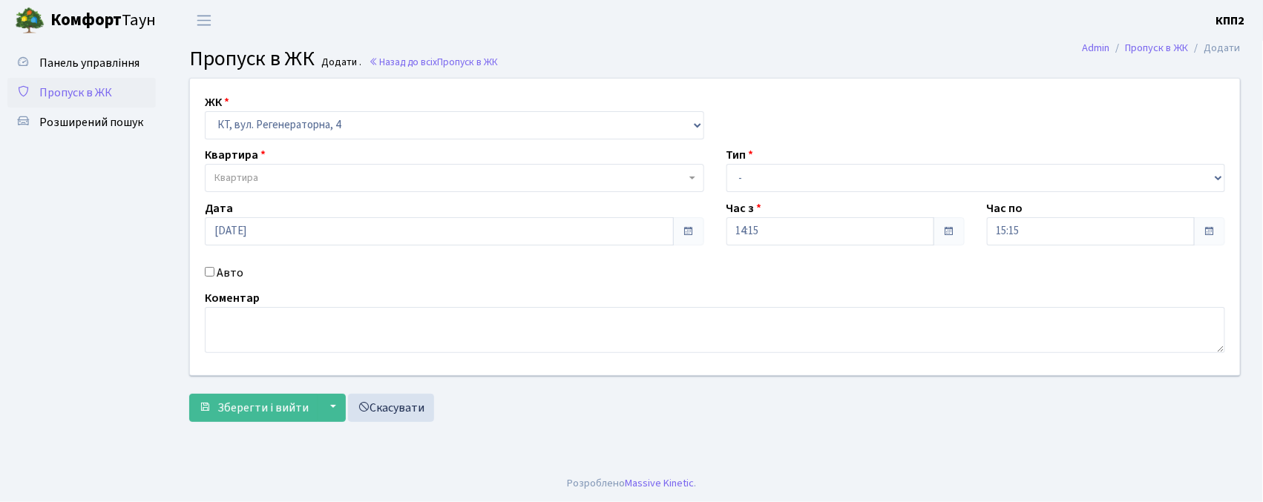
click at [229, 274] on label "Авто" at bounding box center [230, 273] width 27 height 18
click at [214, 274] on input "Авто" at bounding box center [210, 272] width 10 height 10
checkbox input "true"
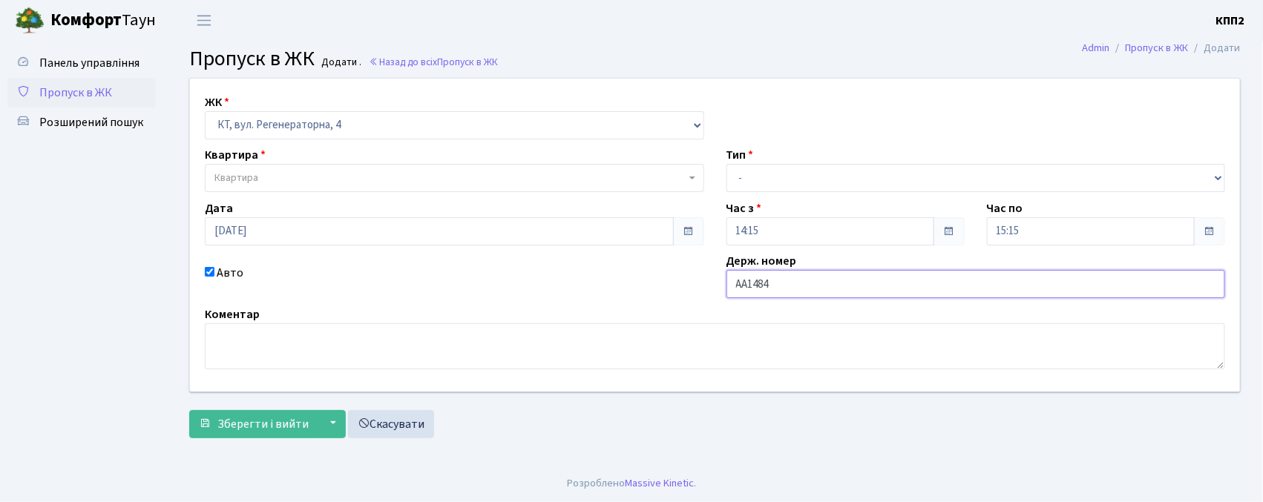
type input "АА1484НО"
click at [338, 191] on body "[PERSON_NAME] КПП2 Мій обліковий запис Вийти Панель управління Пропуск в ЖК Роз…" at bounding box center [631, 251] width 1263 height 502
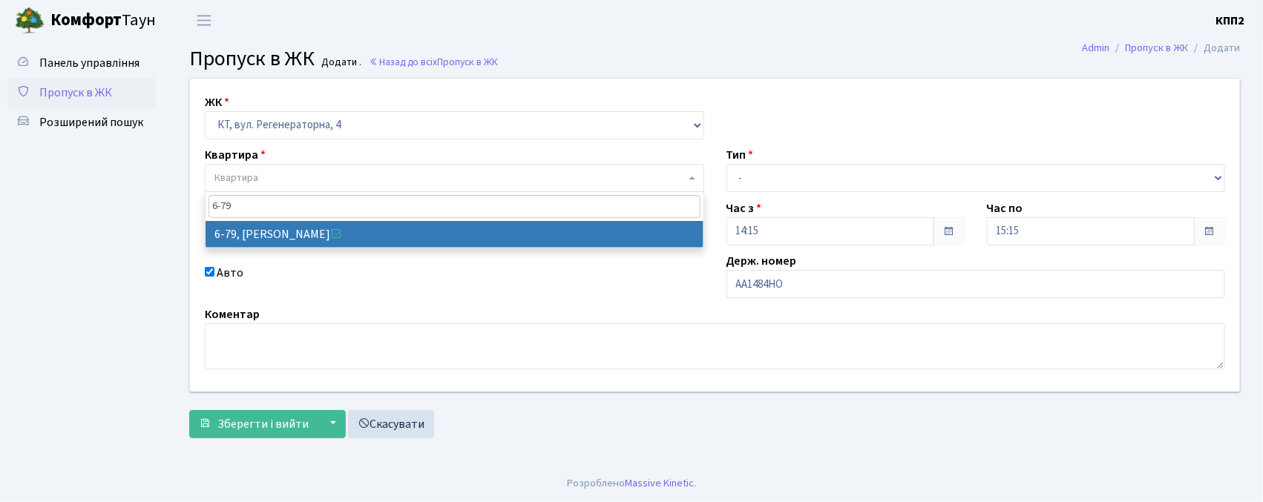
type input "6-79"
select select "5304"
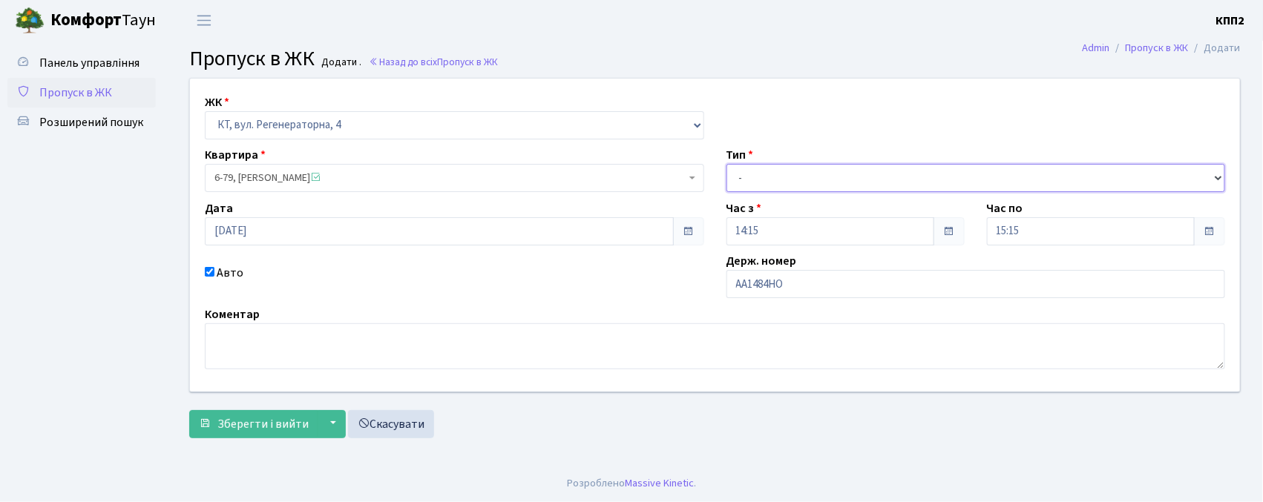
drag, startPoint x: 814, startPoint y: 180, endPoint x: 814, endPoint y: 191, distance: 11.9
click at [814, 182] on select "- Доставка Таксі Гості Сервіс" at bounding box center [975, 178] width 499 height 28
select select "1"
click at [726, 164] on select "- Доставка Таксі Гості Сервіс" at bounding box center [975, 178] width 499 height 28
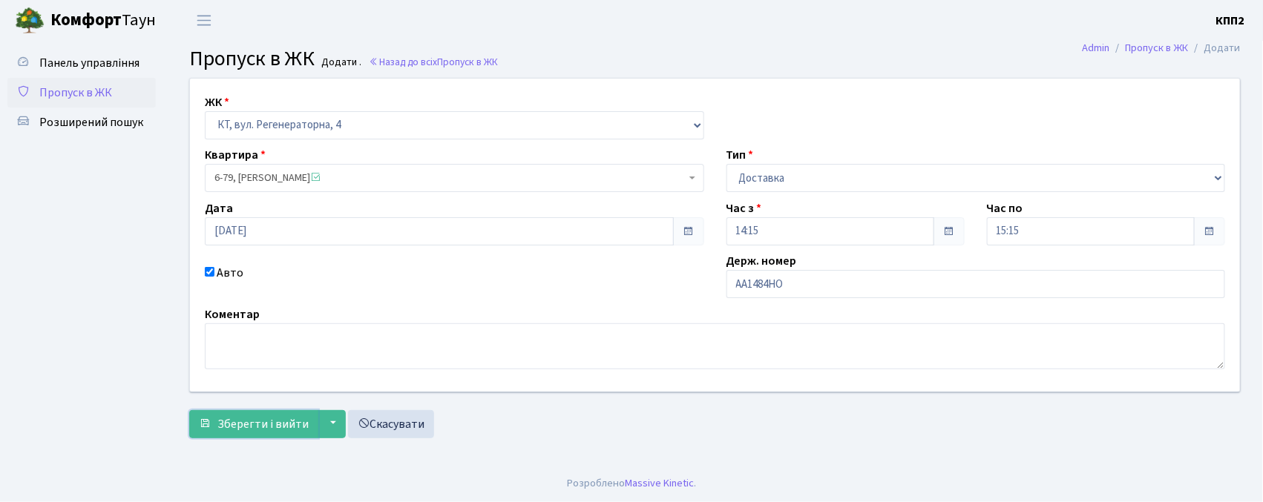
drag, startPoint x: 264, startPoint y: 418, endPoint x: 603, endPoint y: 298, distance: 359.1
click at [266, 418] on span "Зберегти і вийти" at bounding box center [262, 424] width 91 height 16
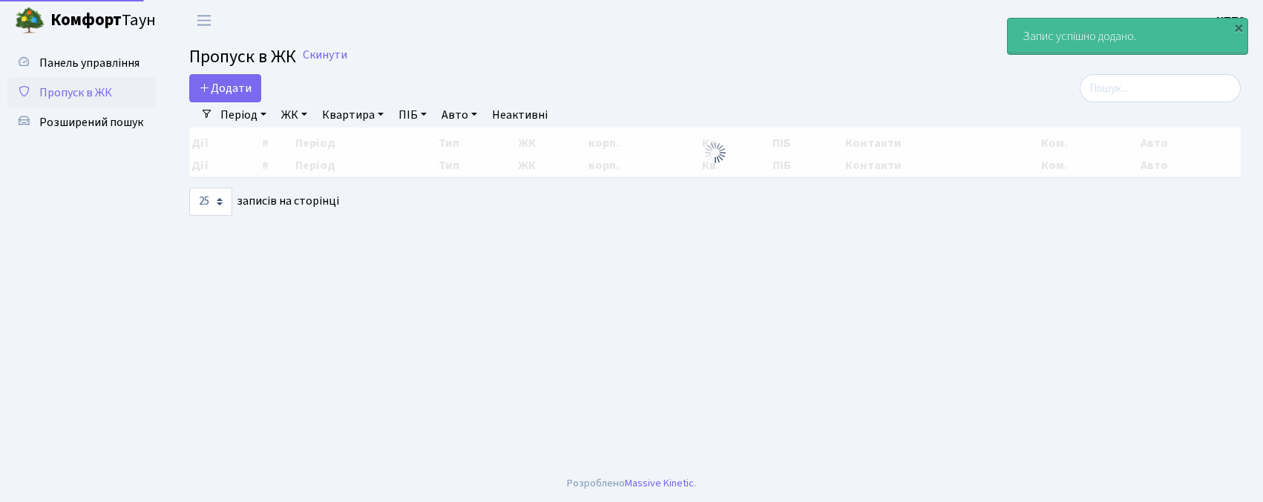
select select "25"
click at [1132, 98] on input "search" at bounding box center [1160, 88] width 161 height 28
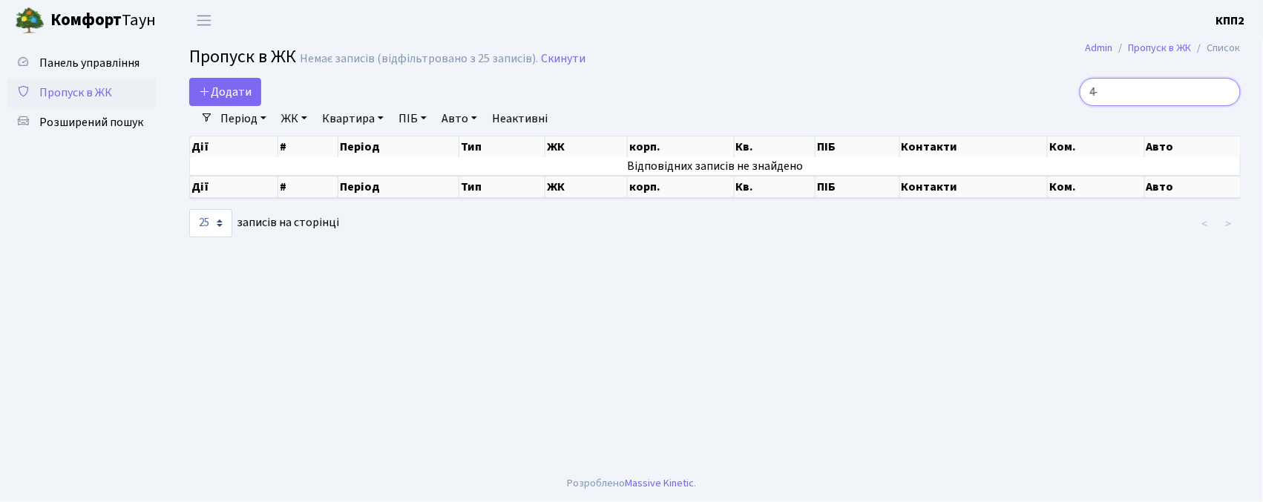
type input "4"
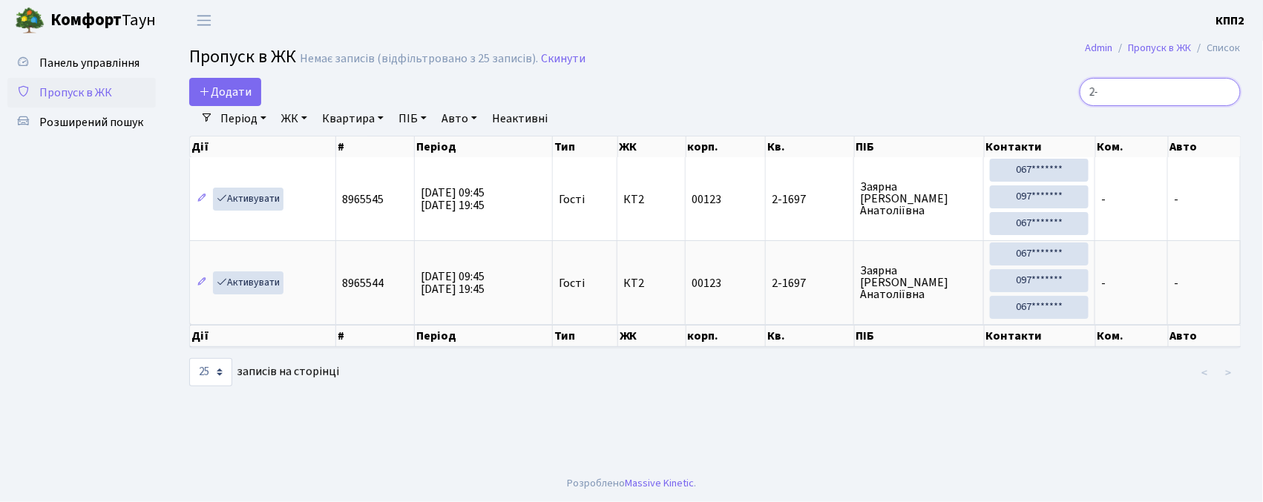
type input "2"
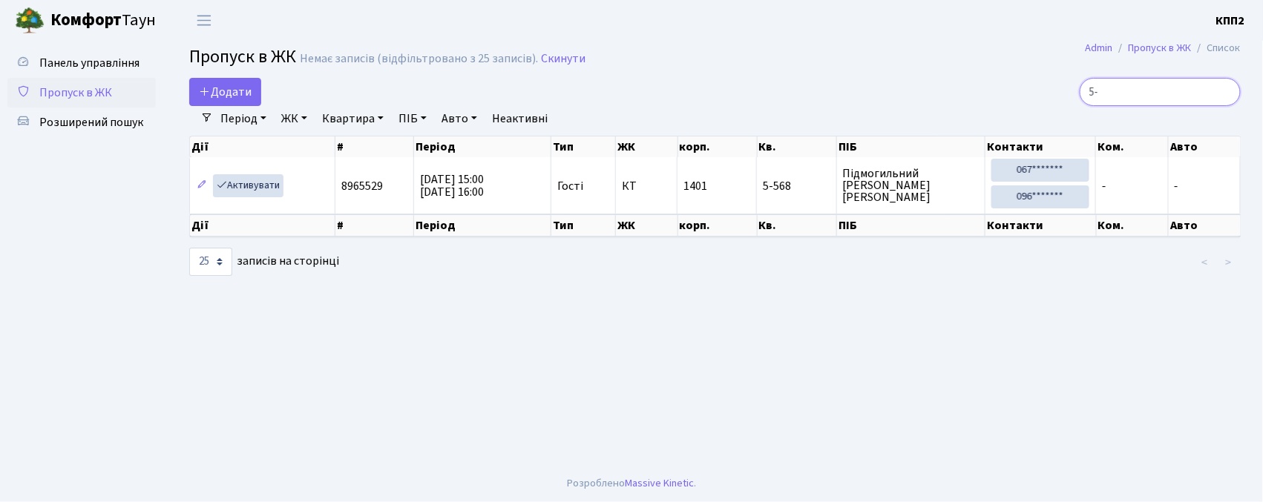
type input "5"
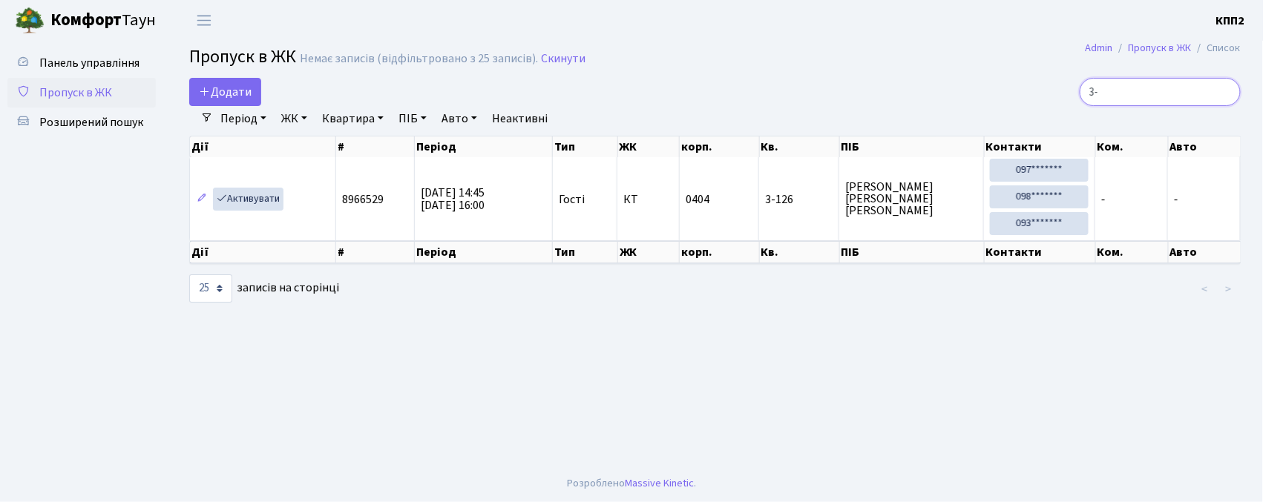
type input "3"
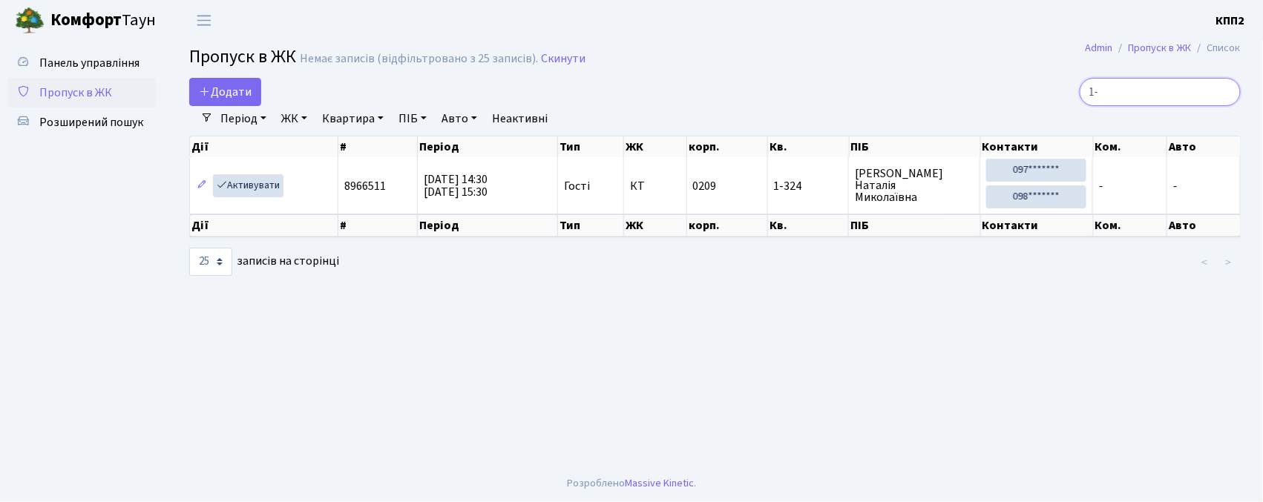
type input "1"
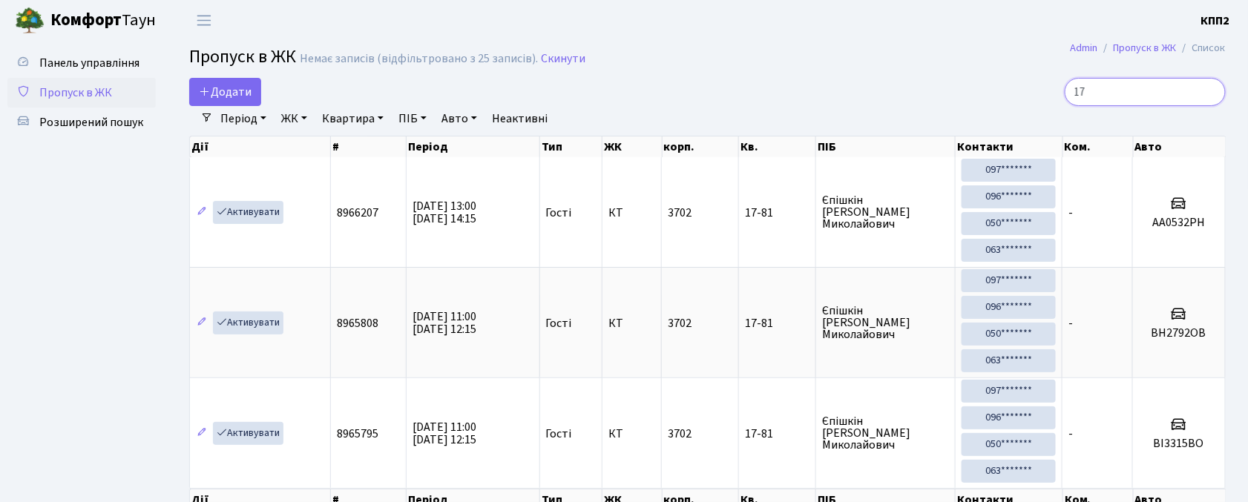
type input "1"
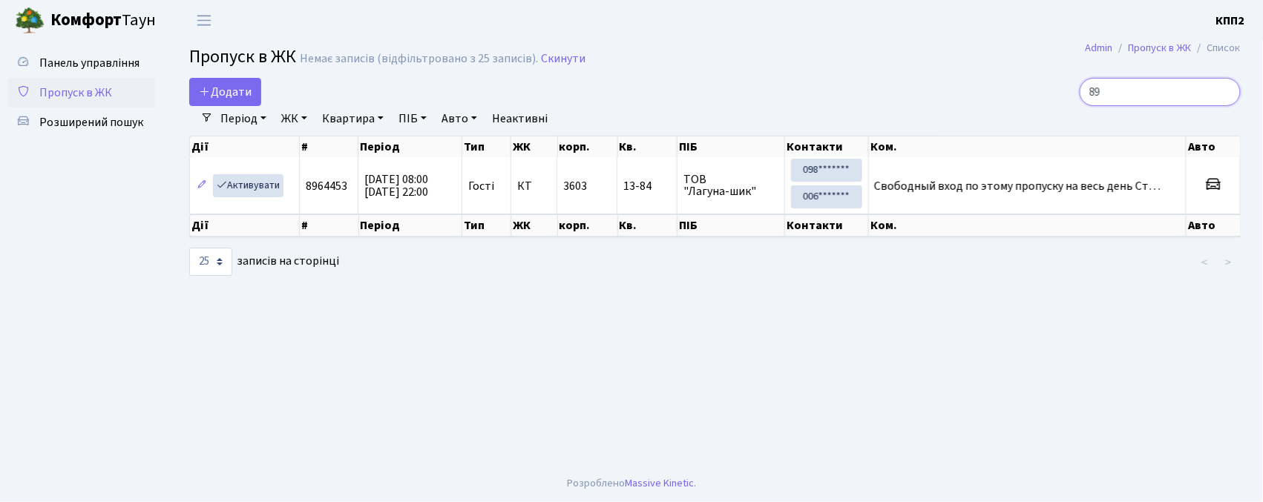
type input "8"
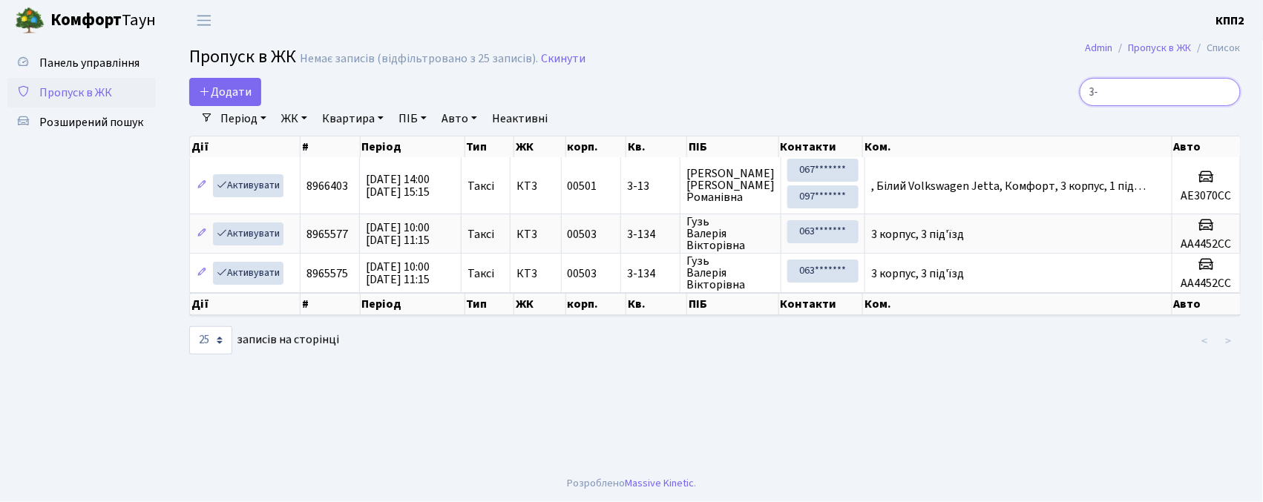
type input "3"
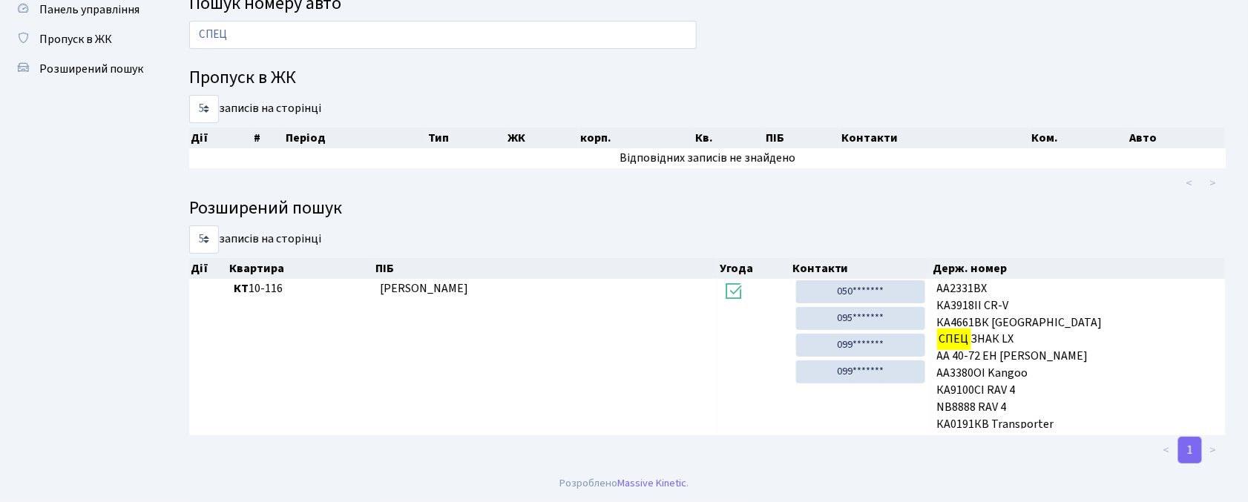
scroll to position [53, 0]
type input "С"
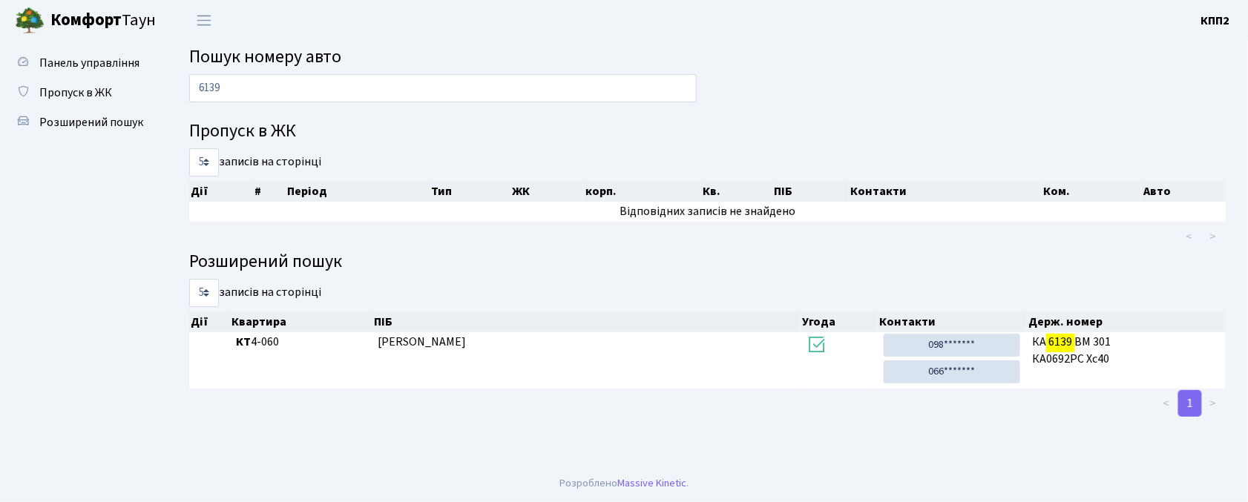
scroll to position [0, 0]
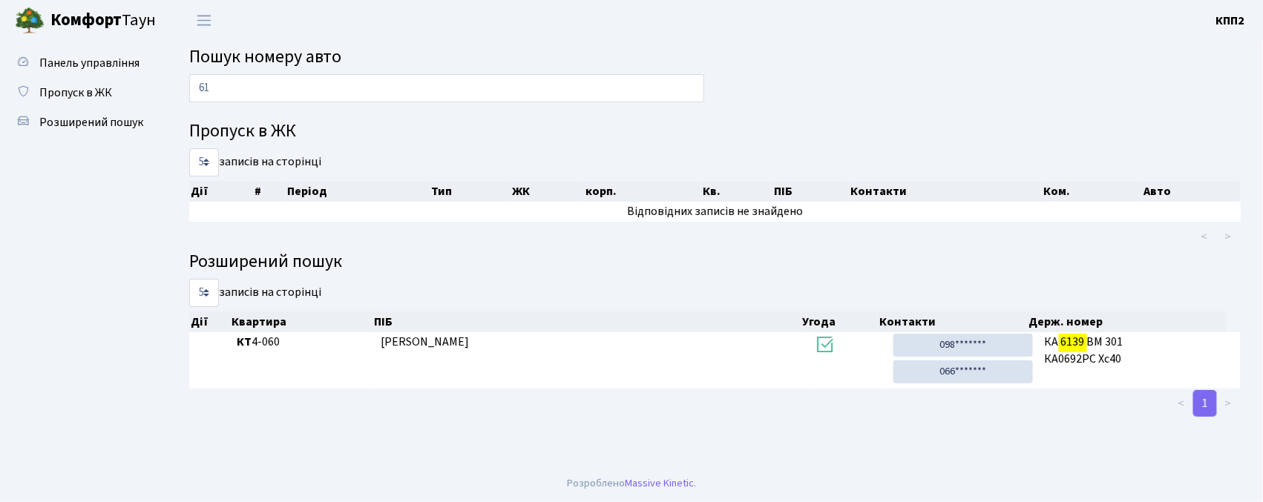
type input "6"
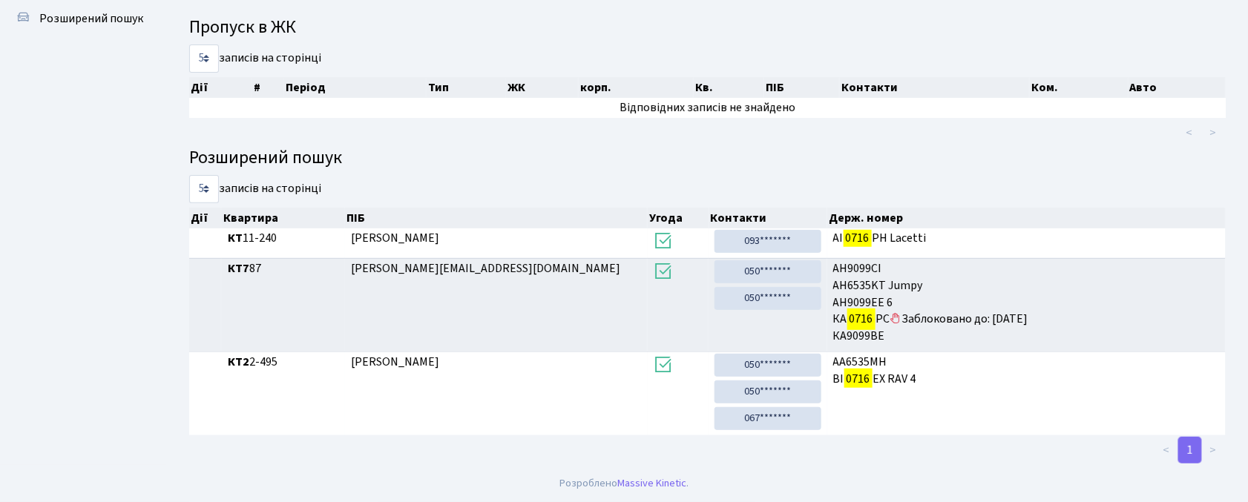
scroll to position [80, 0]
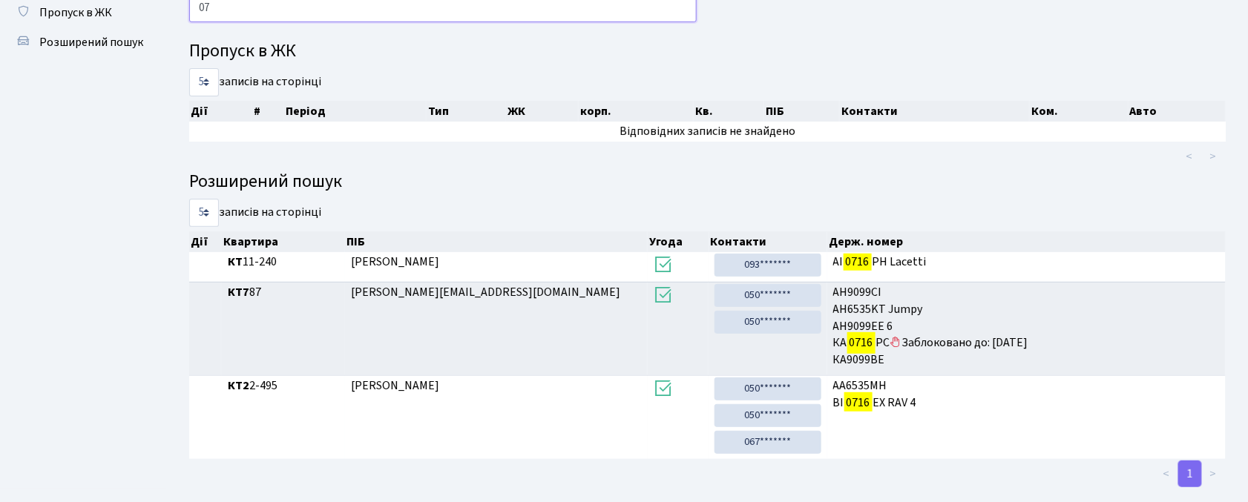
type input "0"
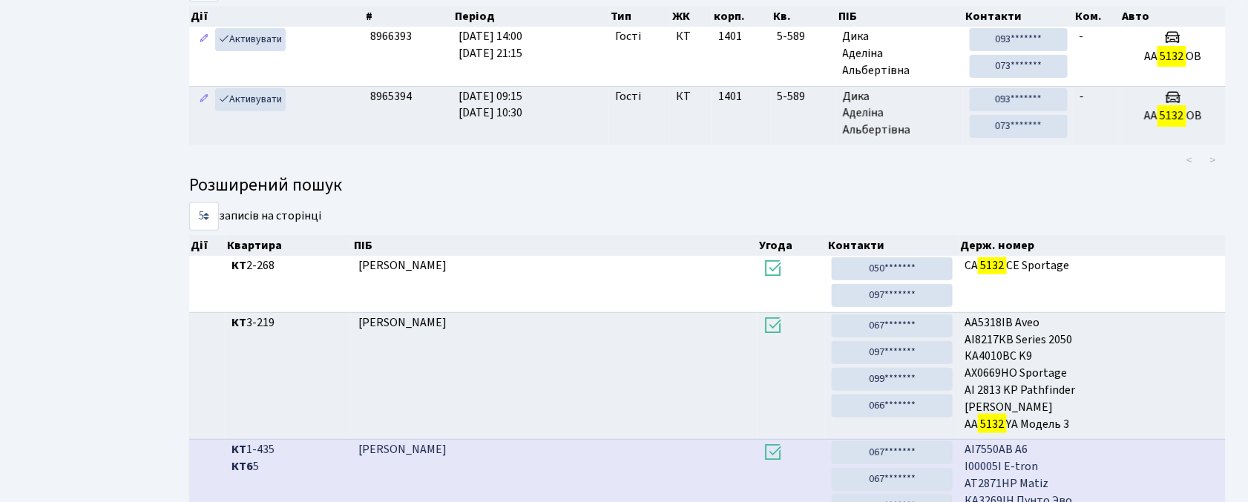
scroll to position [0, 0]
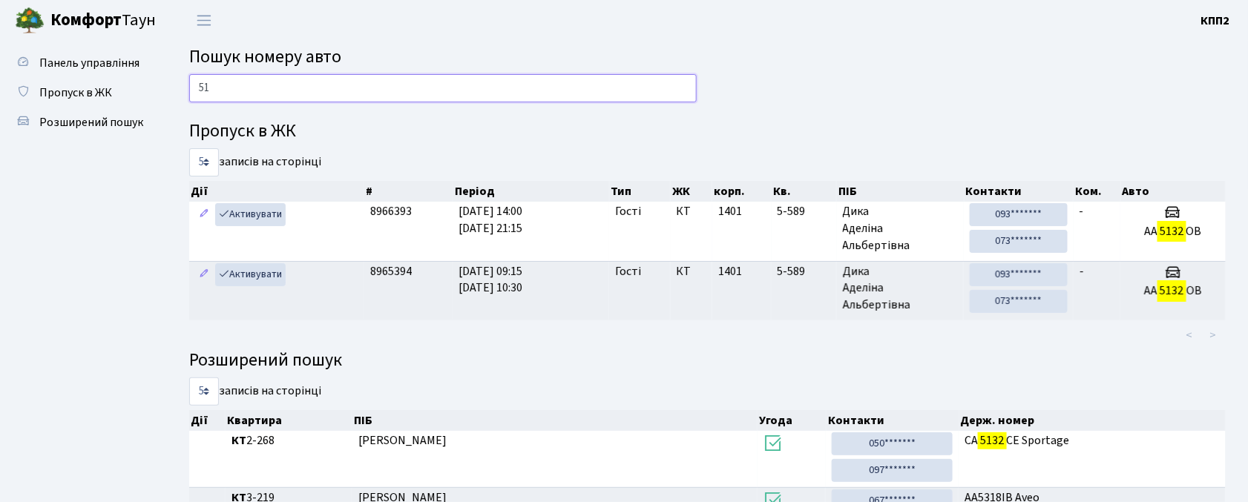
type input "5"
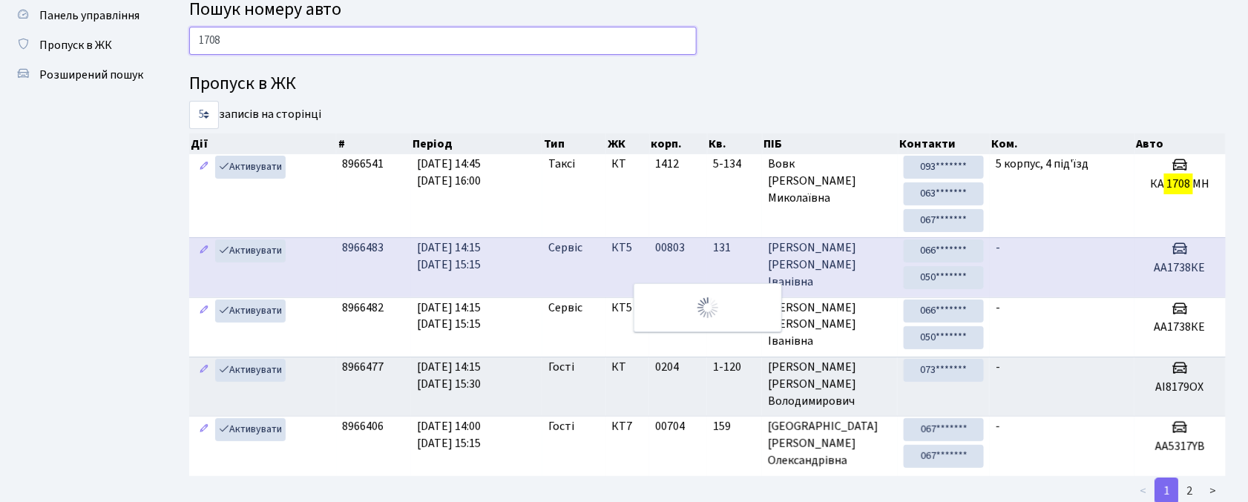
scroll to position [22, 0]
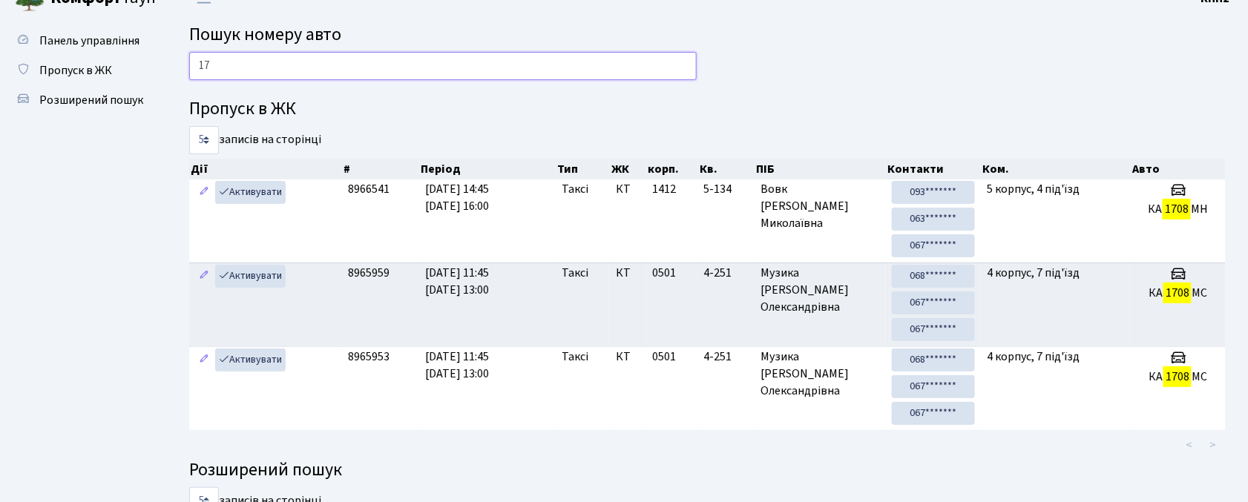
type input "1"
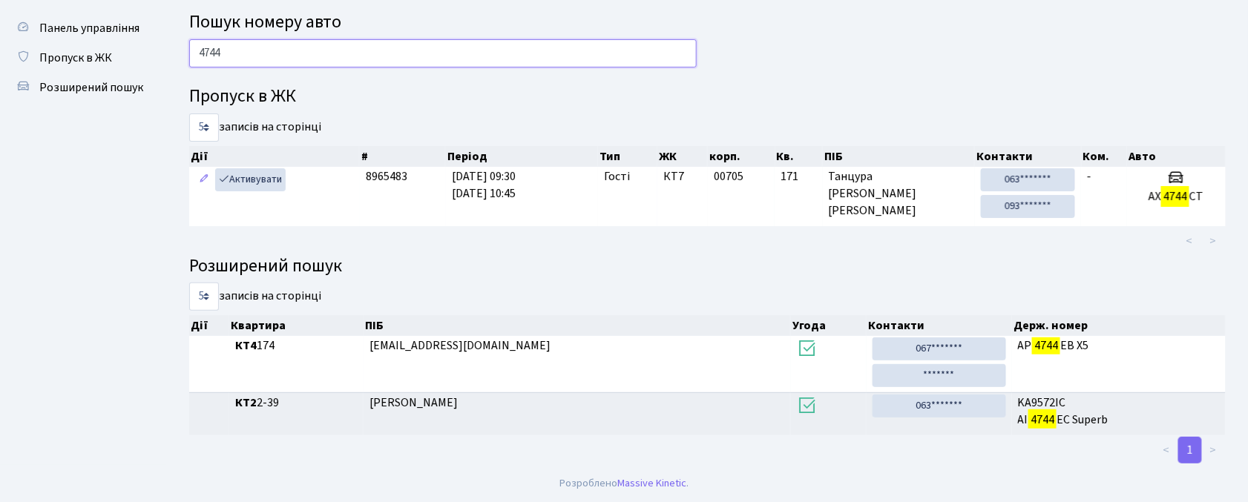
scroll to position [36, 0]
type input "4"
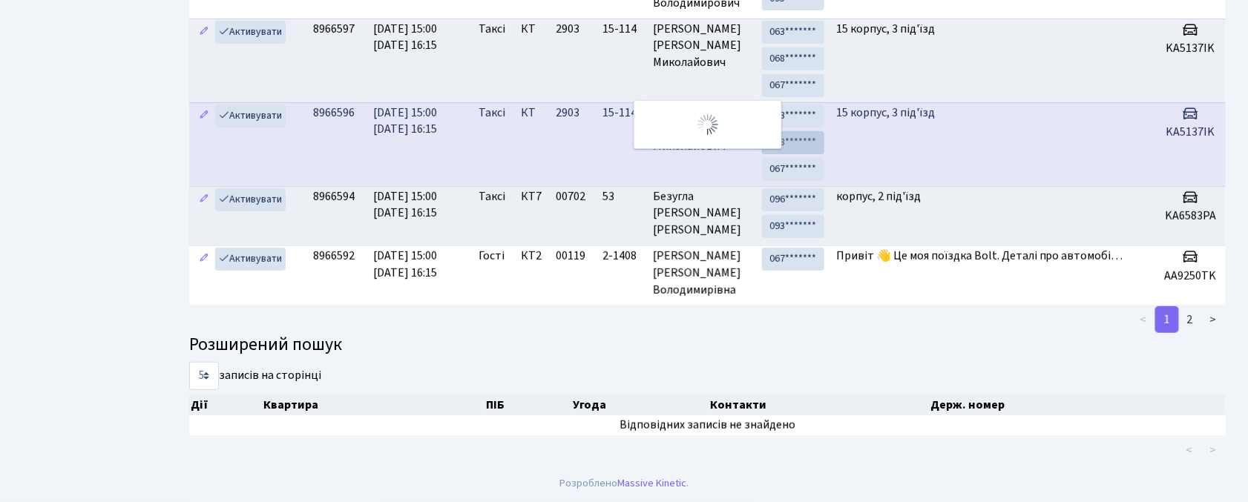
scroll to position [0, 0]
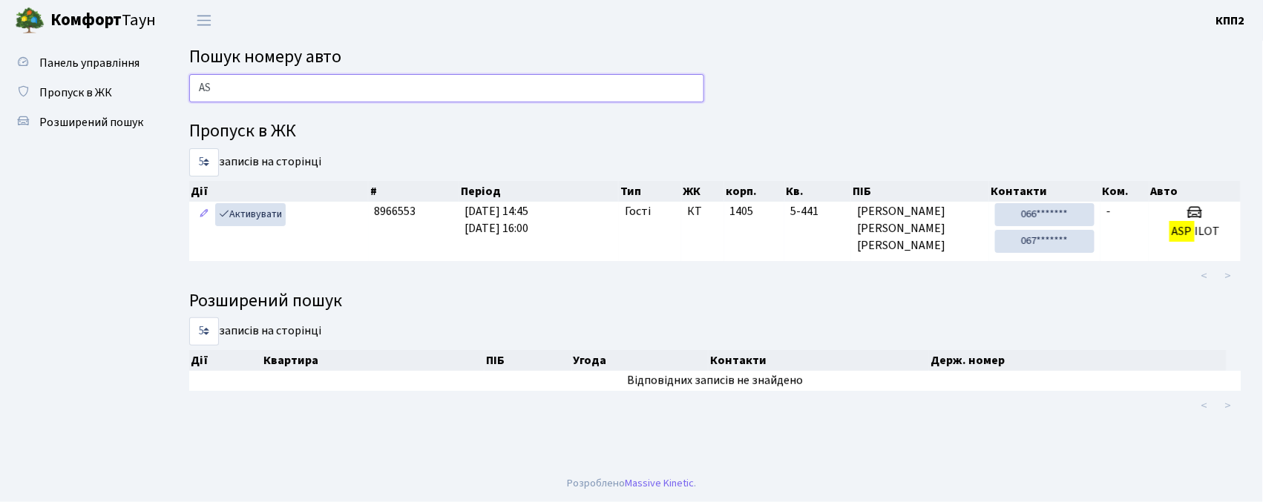
type input "A"
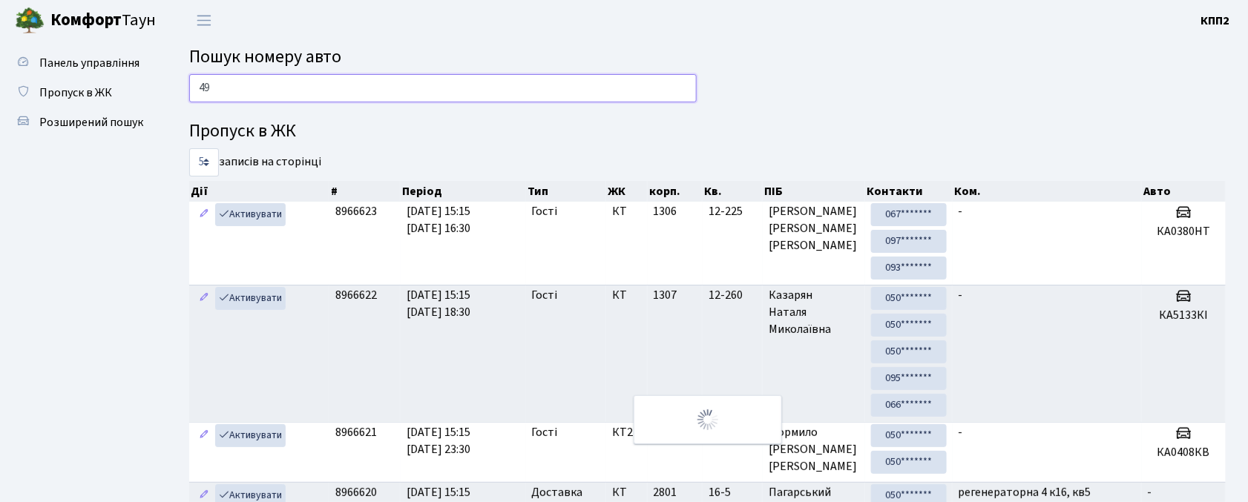
type input "4"
